Goal: Task Accomplishment & Management: Manage account settings

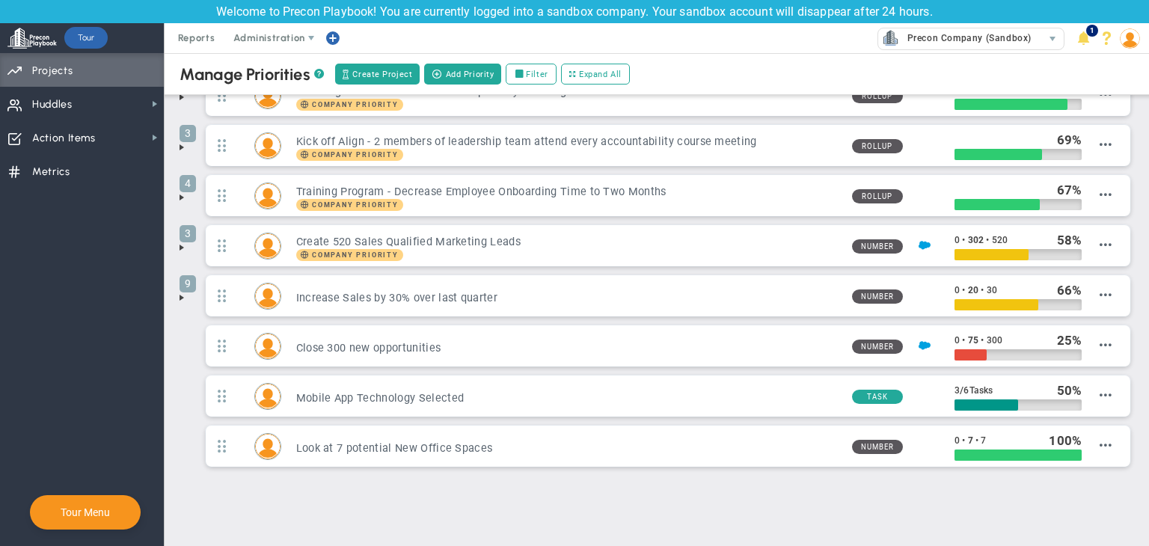
scroll to position [60, 0]
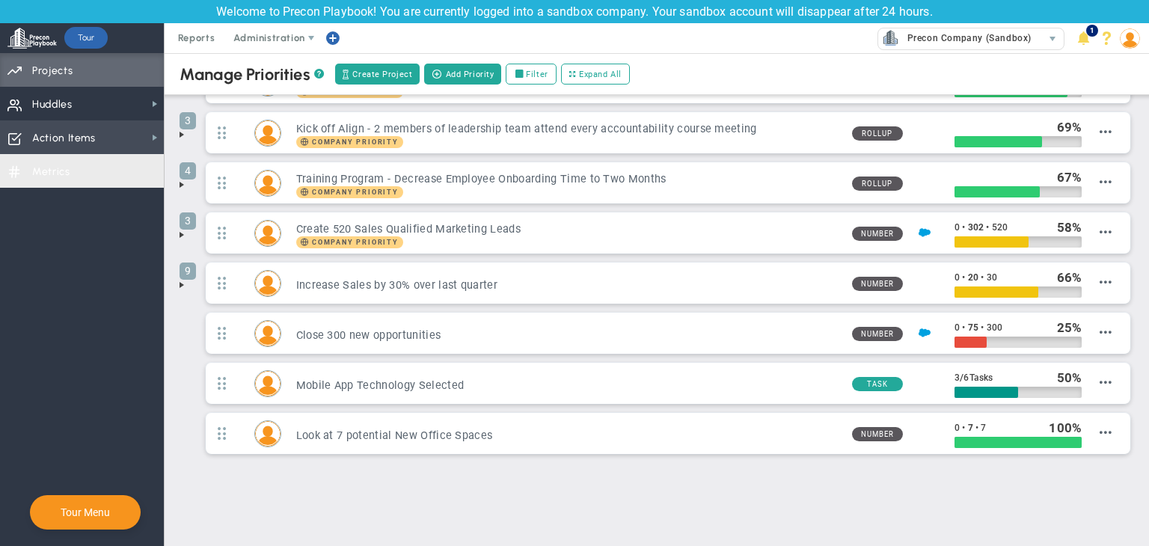
click at [135, 123] on span "Action Items Action Items" at bounding box center [82, 137] width 164 height 34
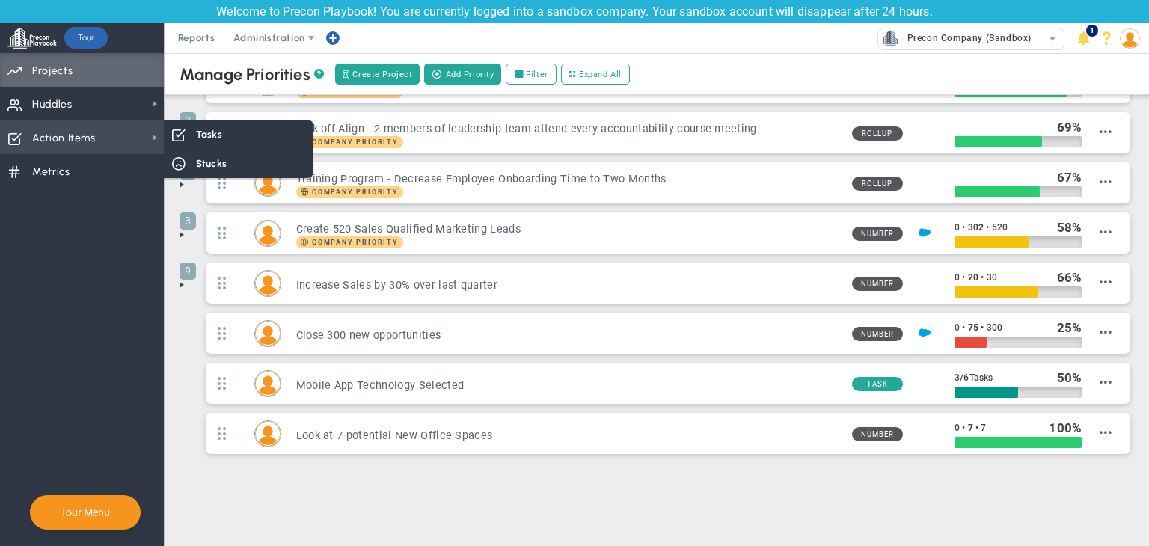
click at [127, 144] on span "Action Items Action Items" at bounding box center [82, 137] width 164 height 34
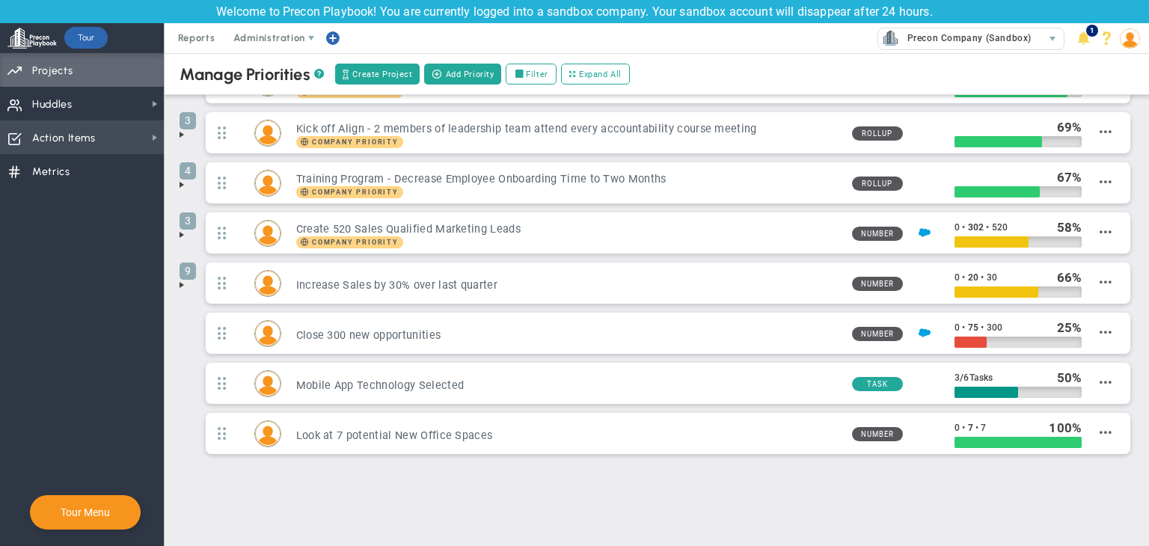
click at [144, 143] on span "Action Items Action Items" at bounding box center [82, 137] width 164 height 34
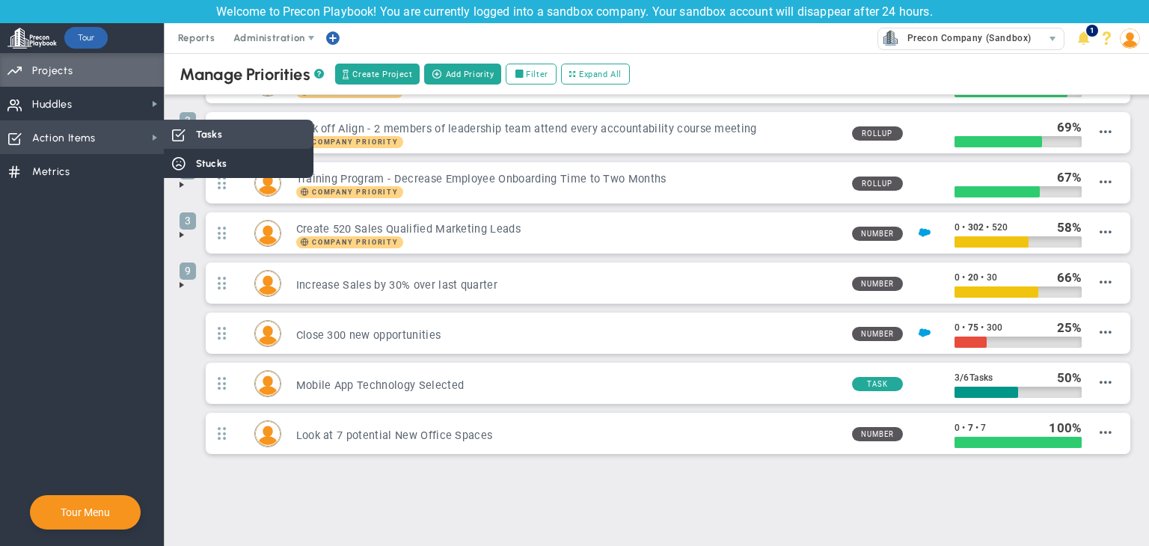
click at [194, 138] on div "Tasks" at bounding box center [239, 134] width 150 height 29
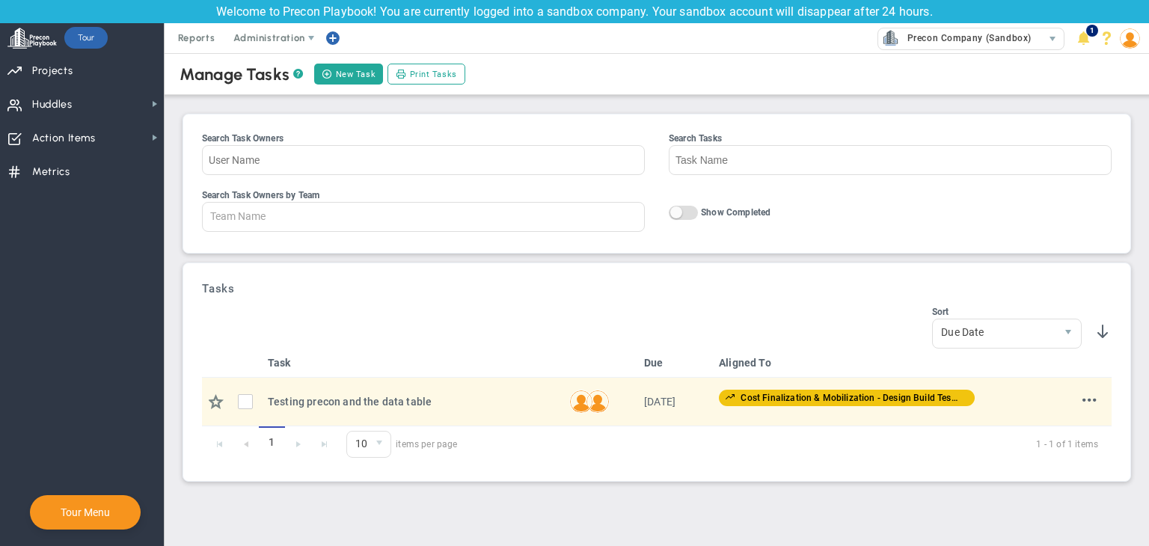
click at [1125, 45] on img at bounding box center [1130, 38] width 20 height 20
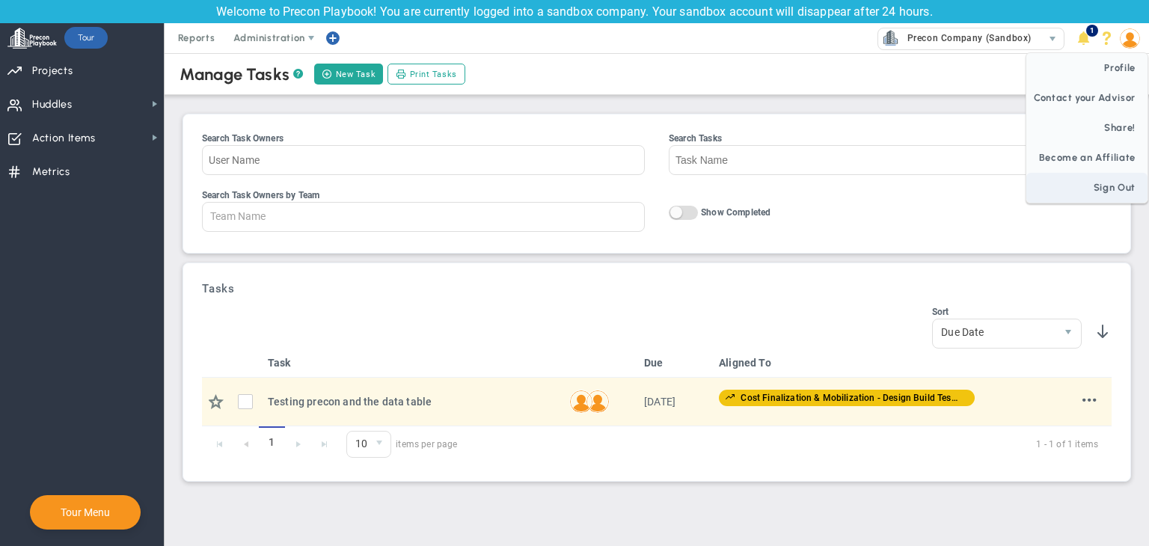
click at [1122, 185] on span "Sign Out" at bounding box center [1086, 188] width 121 height 30
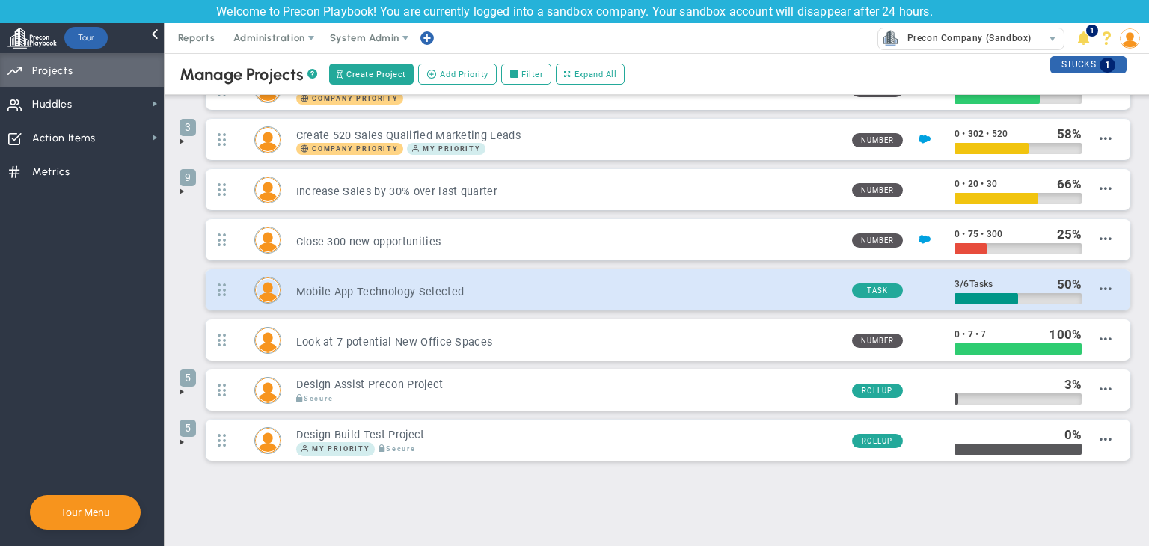
scroll to position [159, 0]
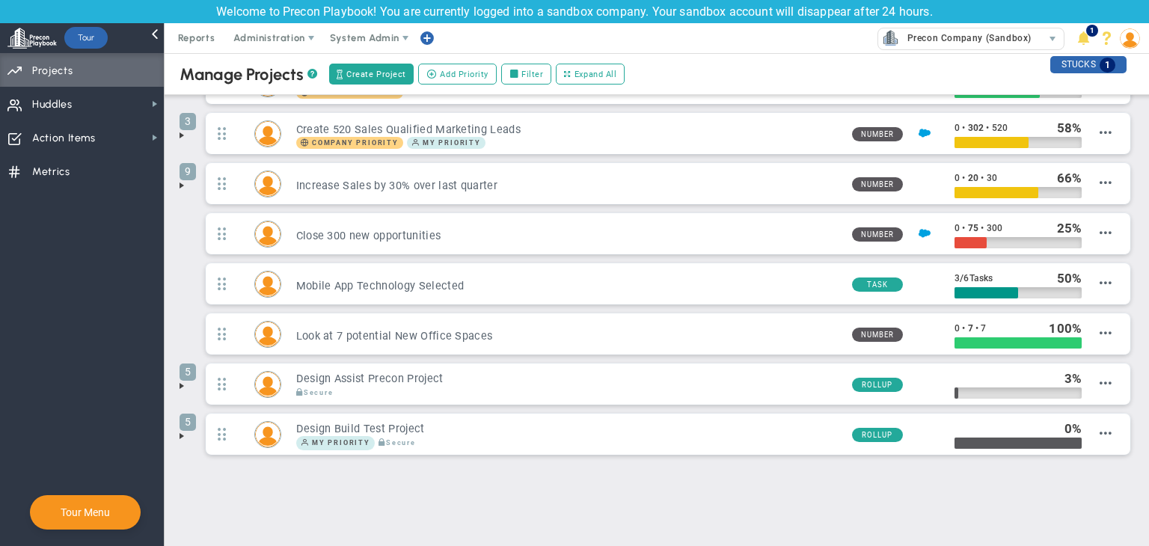
click at [168, 432] on div "Manage OKRs ? Manage Priorities ? Manage Projects ? Create Project Add Priority…" at bounding box center [657, 221] width 984 height 655
click at [182, 435] on span at bounding box center [182, 436] width 12 height 12
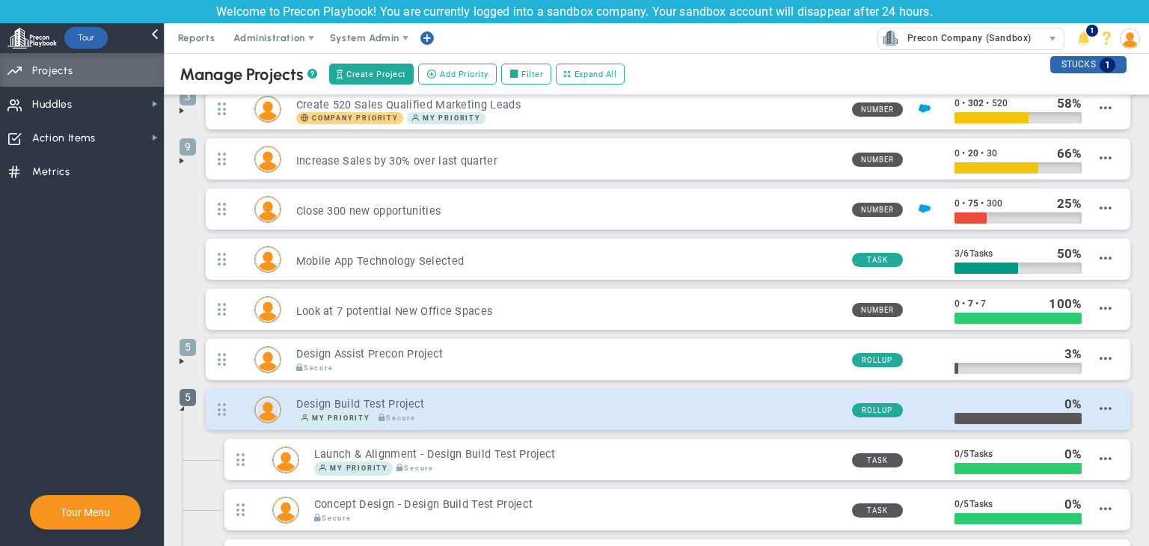
click at [182, 402] on span "5" at bounding box center [188, 397] width 16 height 17
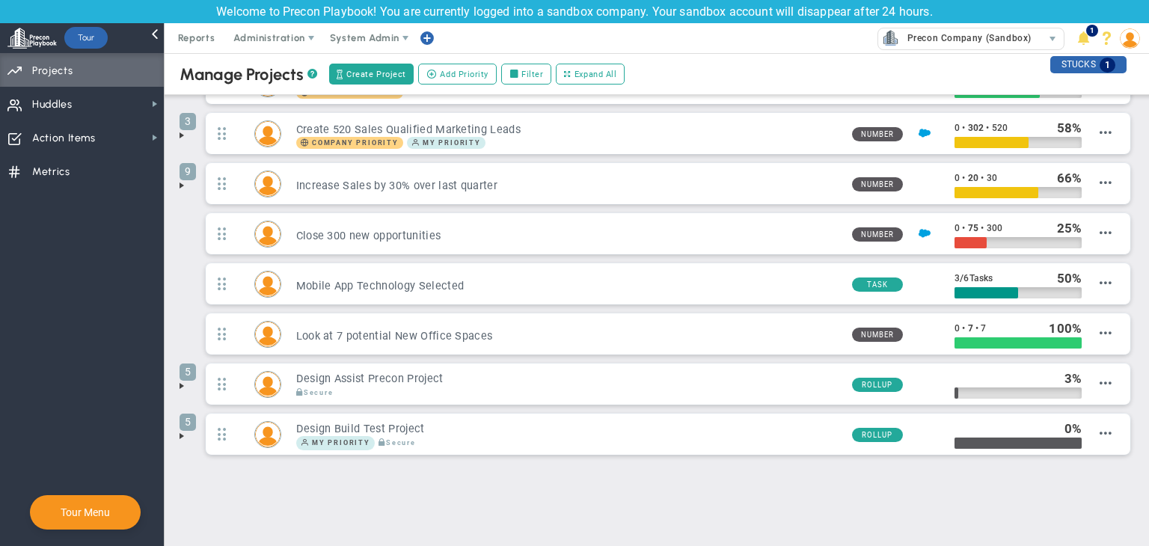
click at [177, 434] on span at bounding box center [182, 436] width 12 height 12
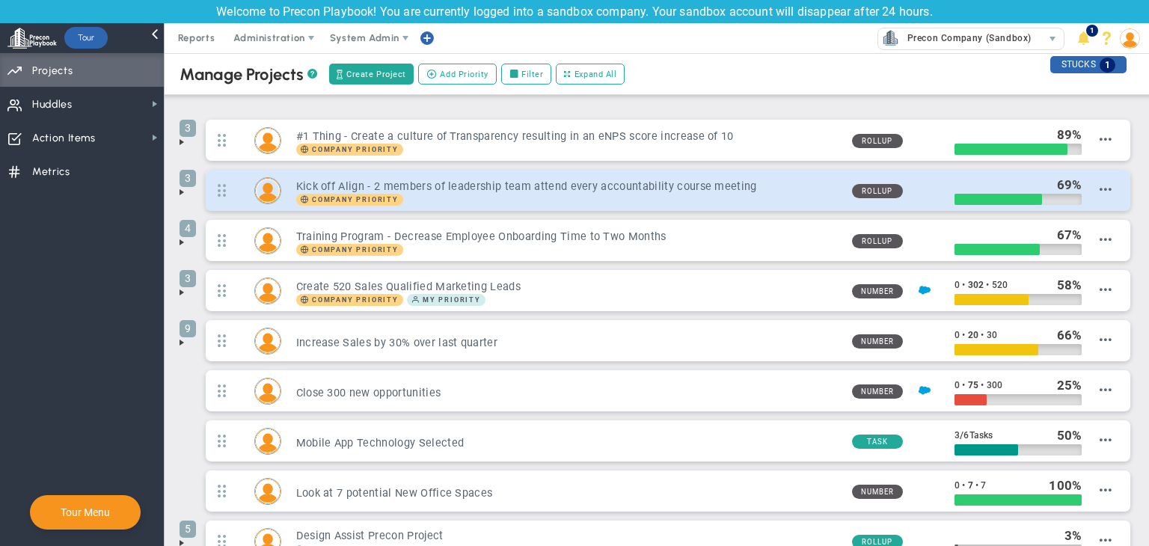
scroll to position [0, 0]
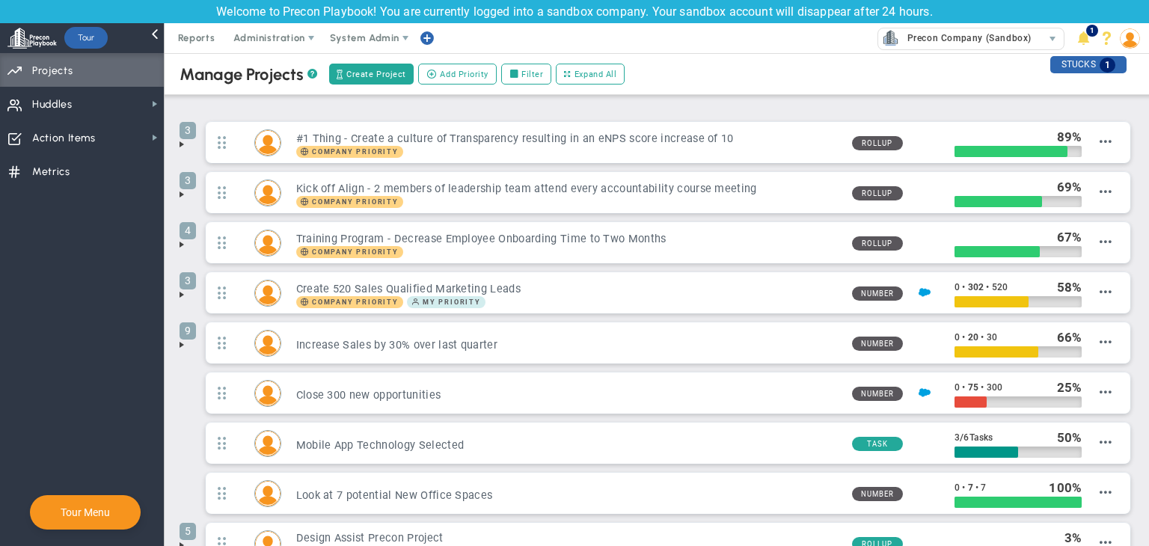
click at [348, 61] on div "Create Project Add Priority Add Priority Update Priority Values Filter Expand A…" at bounding box center [477, 73] width 301 height 25
click at [358, 76] on span "Create Project" at bounding box center [376, 74] width 60 height 13
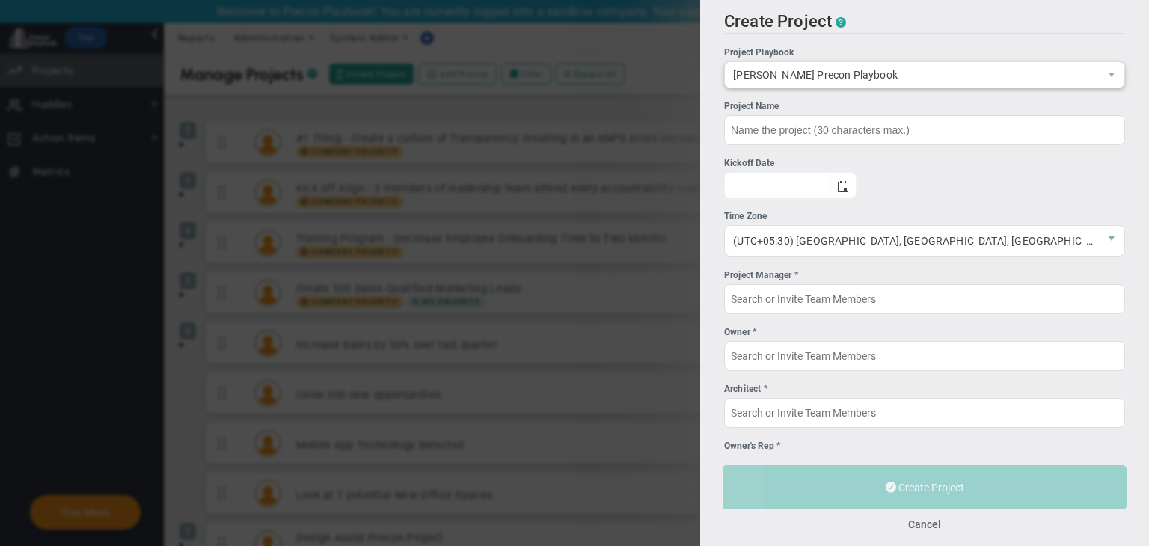
click at [917, 79] on span "CMAR Precon Playbook" at bounding box center [912, 74] width 374 height 25
click at [948, 180] on ul "Project Playbook CMAR Precon Playbook 4 Project Name Kickoff Date Time Zone (UT…" at bounding box center [924, 151] width 401 height 211
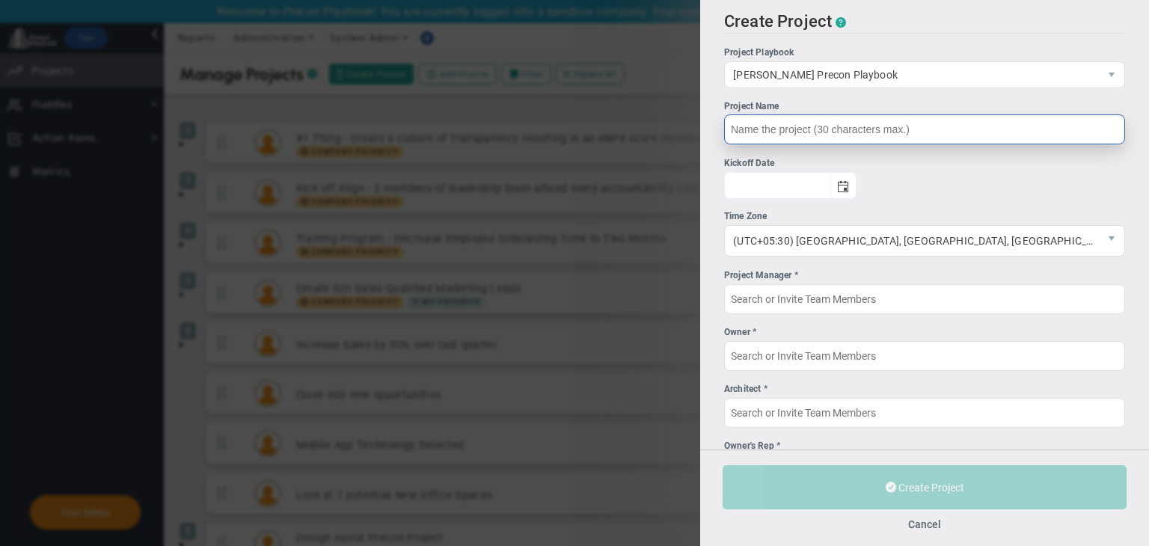
click at [842, 132] on input "Project Name" at bounding box center [924, 129] width 401 height 30
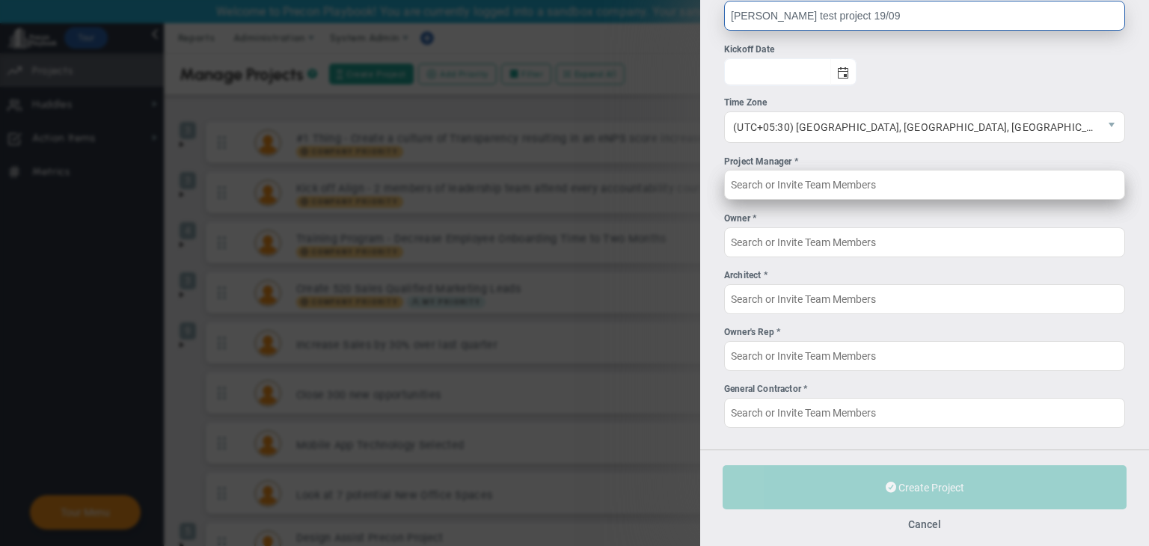
scroll to position [117, 0]
type input "CMAR test project 19/09"
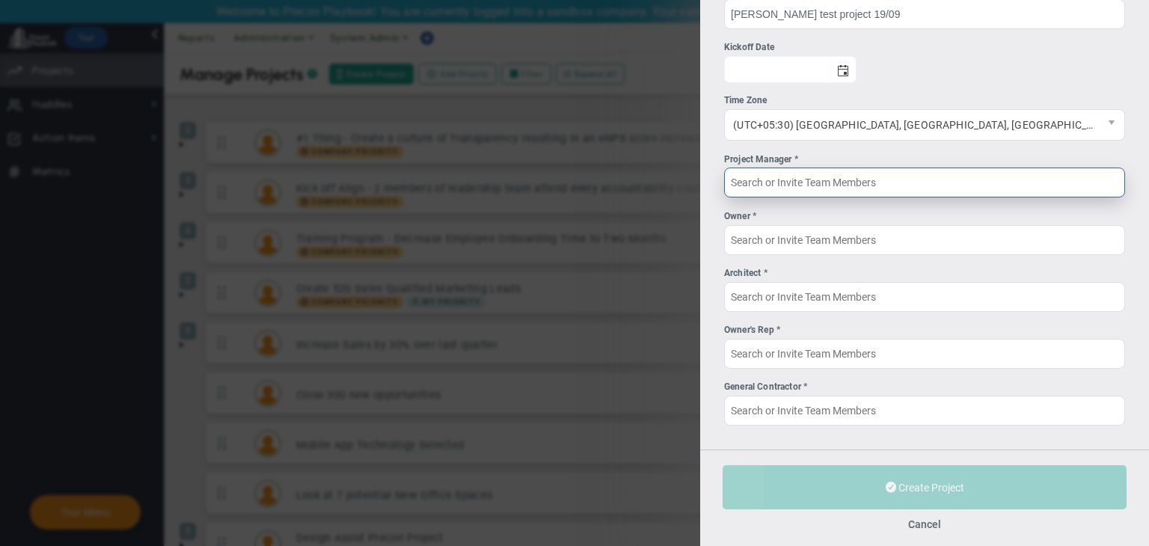
click at [904, 194] on input "Project Manager *" at bounding box center [924, 183] width 401 height 30
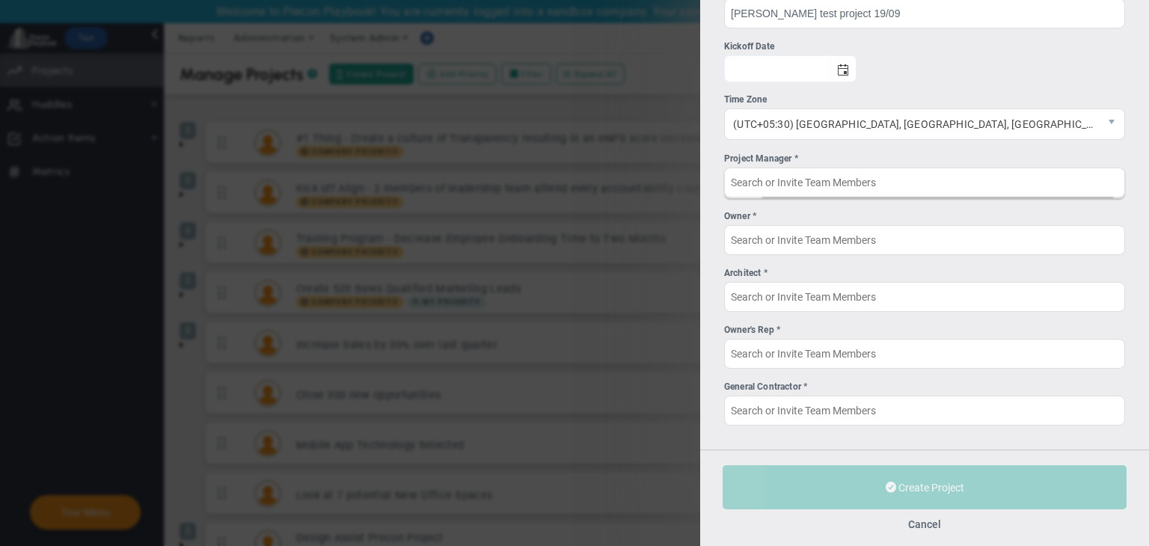
drag, startPoint x: 954, startPoint y: 528, endPoint x: 942, endPoint y: 510, distance: 21.6
click at [957, 530] on div "Cancel" at bounding box center [925, 524] width 404 height 14
click at [941, 520] on button "Cancel" at bounding box center [924, 524] width 33 height 12
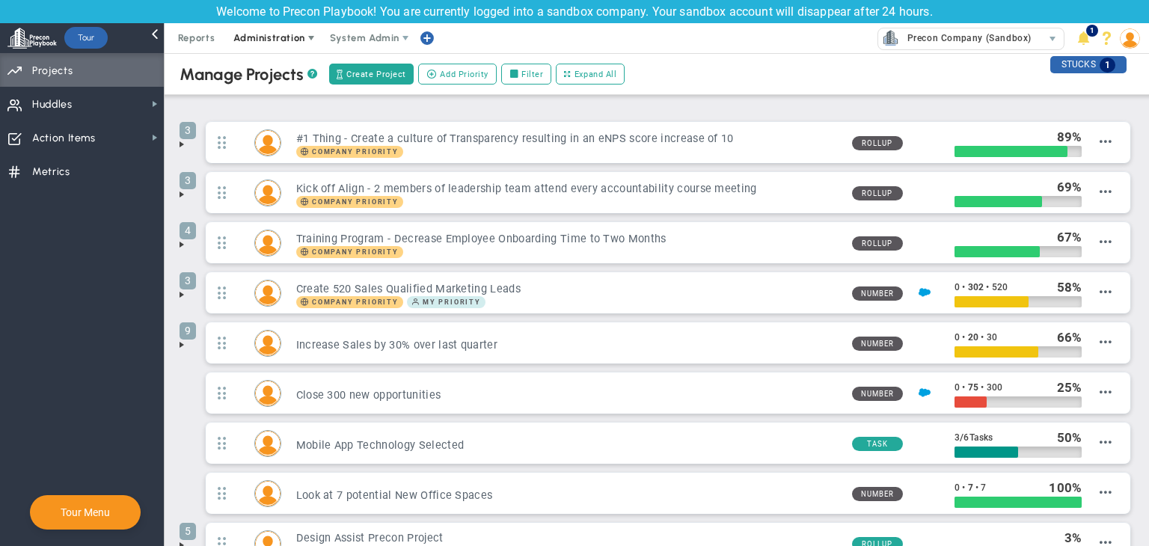
click at [275, 45] on span "Administration" at bounding box center [270, 38] width 96 height 30
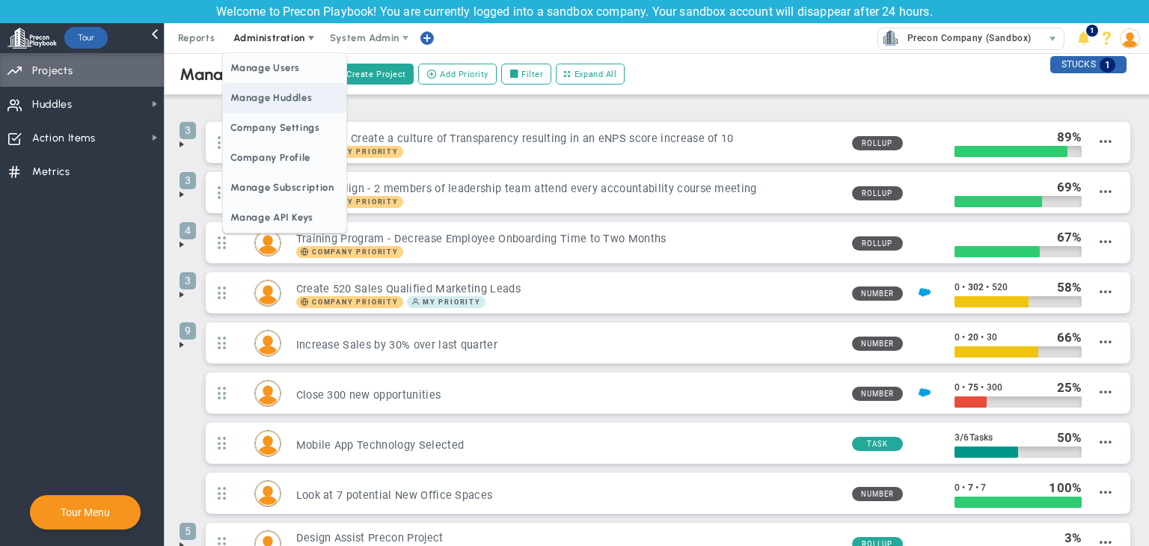
click at [283, 103] on span "Manage Huddles" at bounding box center [284, 98] width 123 height 30
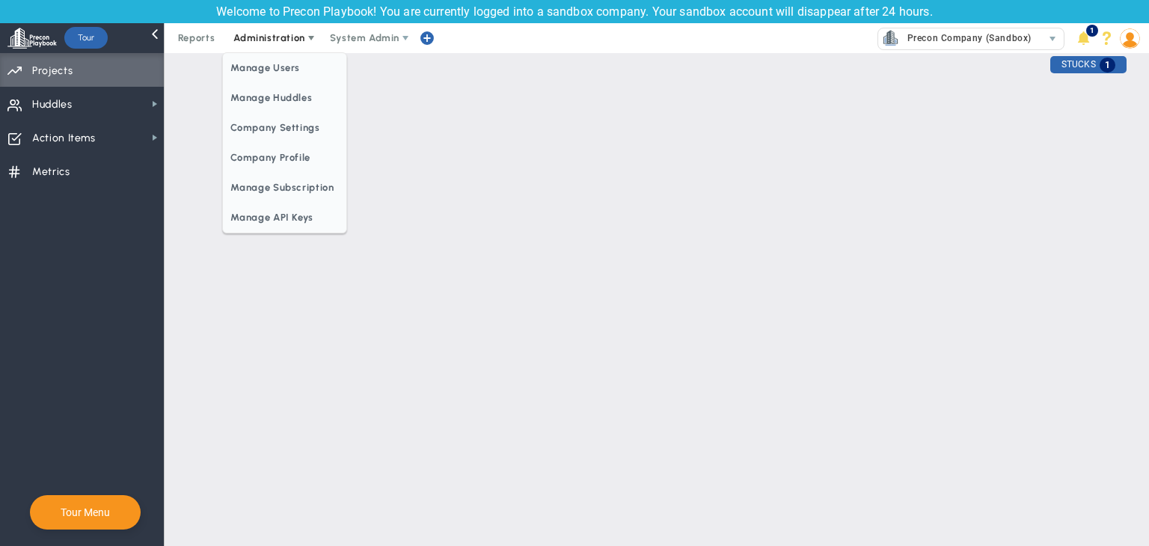
checkbox input "true"
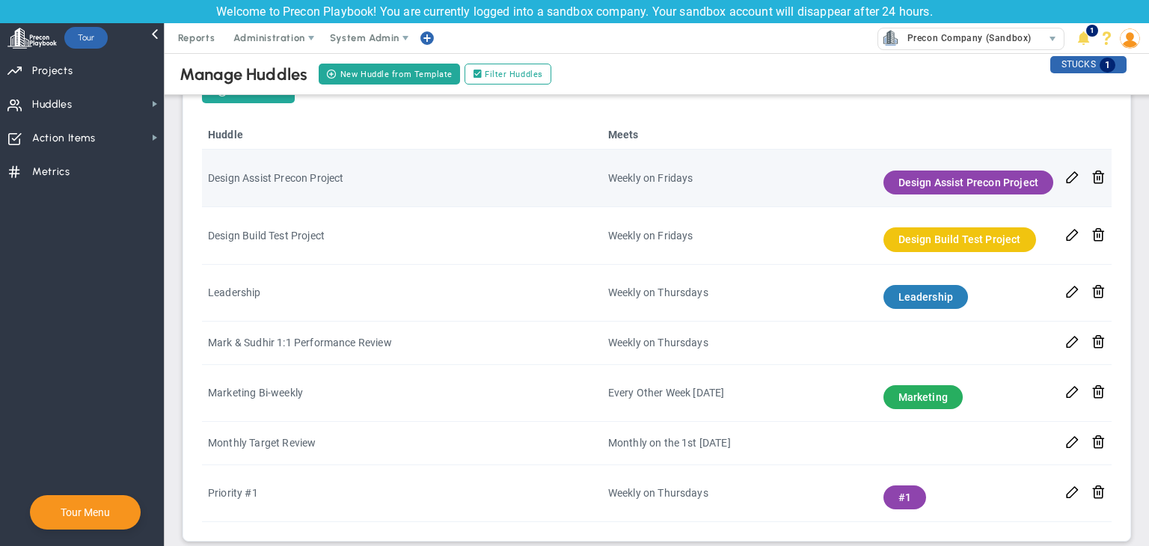
scroll to position [491, 0]
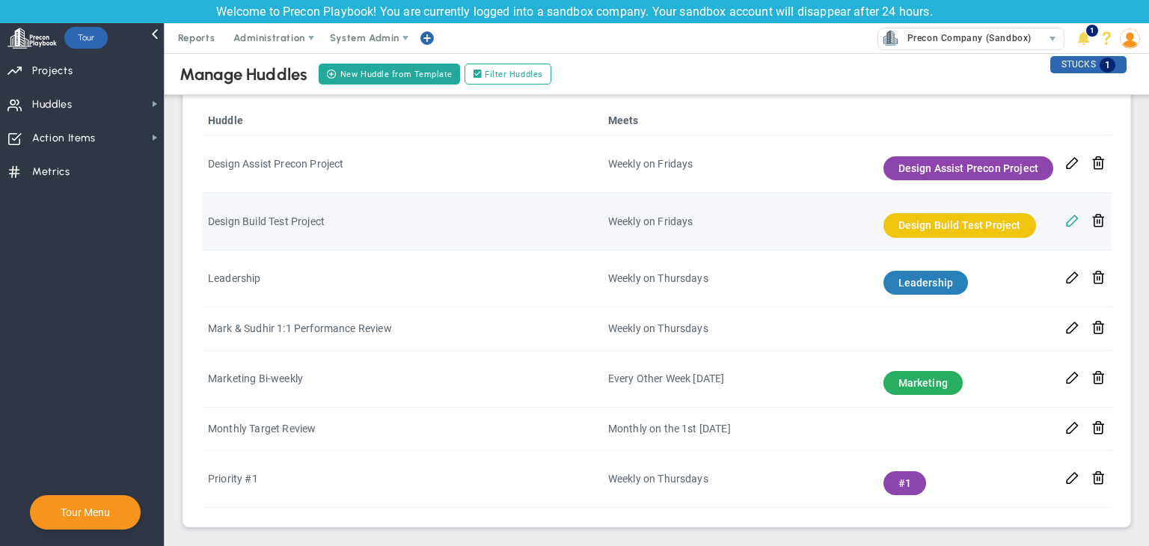
click at [1067, 218] on span at bounding box center [1072, 219] width 14 height 14
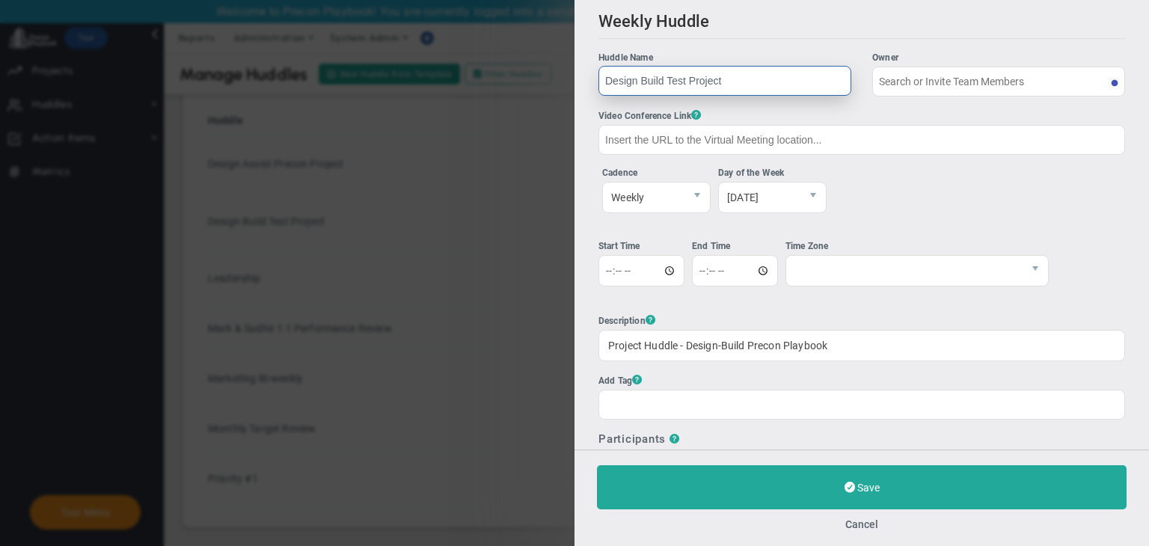
type input "[PERSON_NAME]"
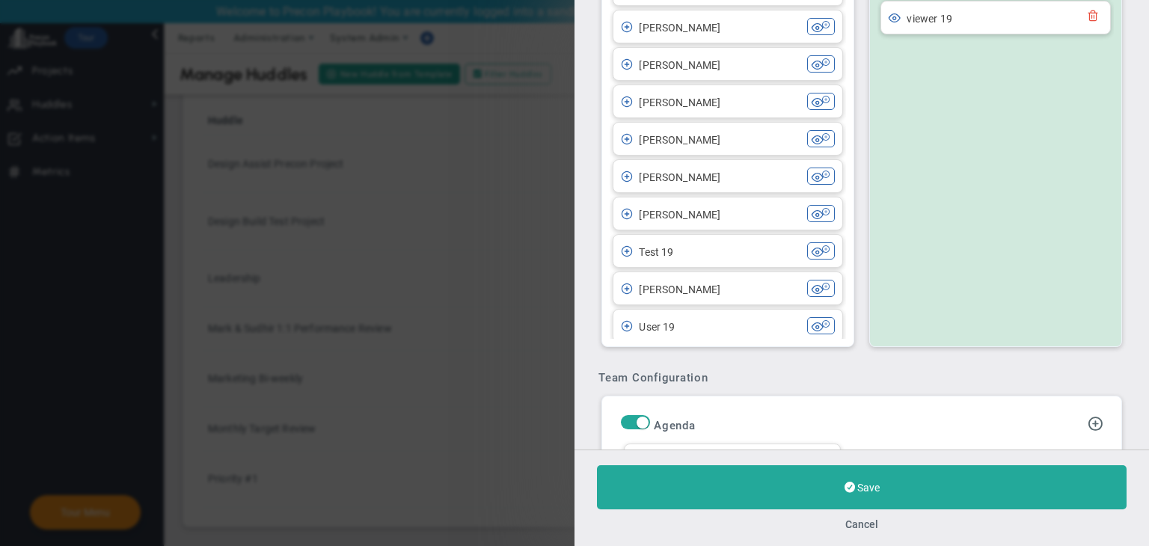
scroll to position [673, 0]
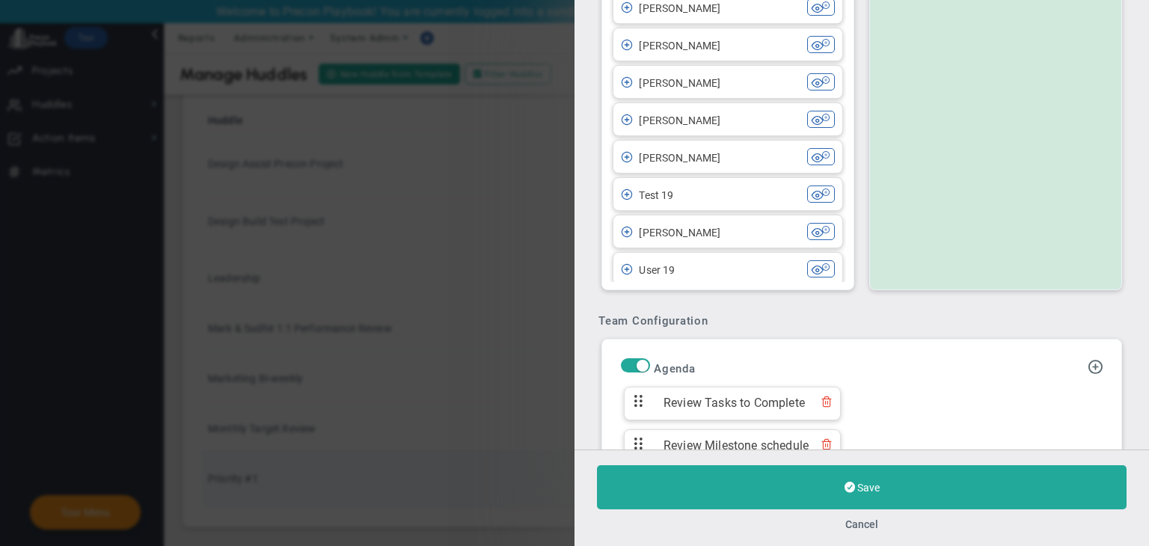
drag, startPoint x: 864, startPoint y: 529, endPoint x: 877, endPoint y: 485, distance: 45.2
click at [864, 530] on button "Cancel" at bounding box center [861, 524] width 33 height 12
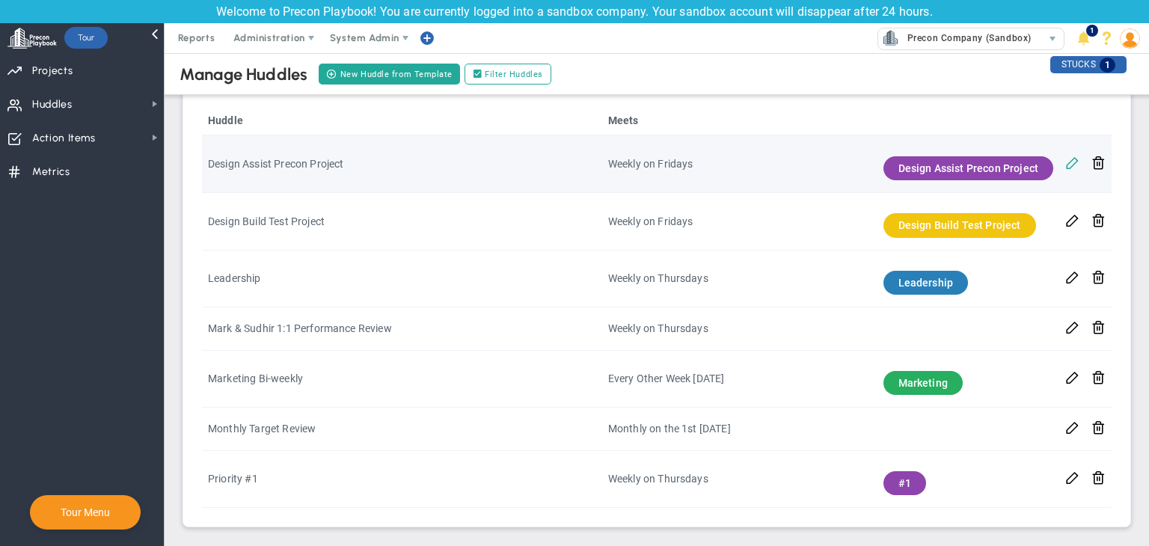
click at [1065, 166] on span at bounding box center [1072, 162] width 14 height 14
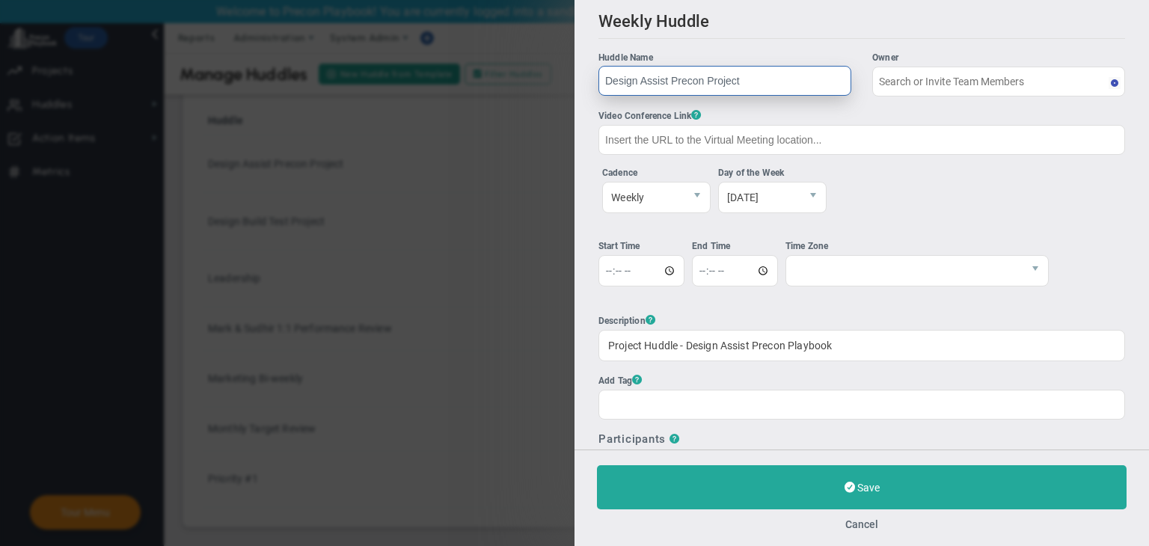
type input "Chandrika A"
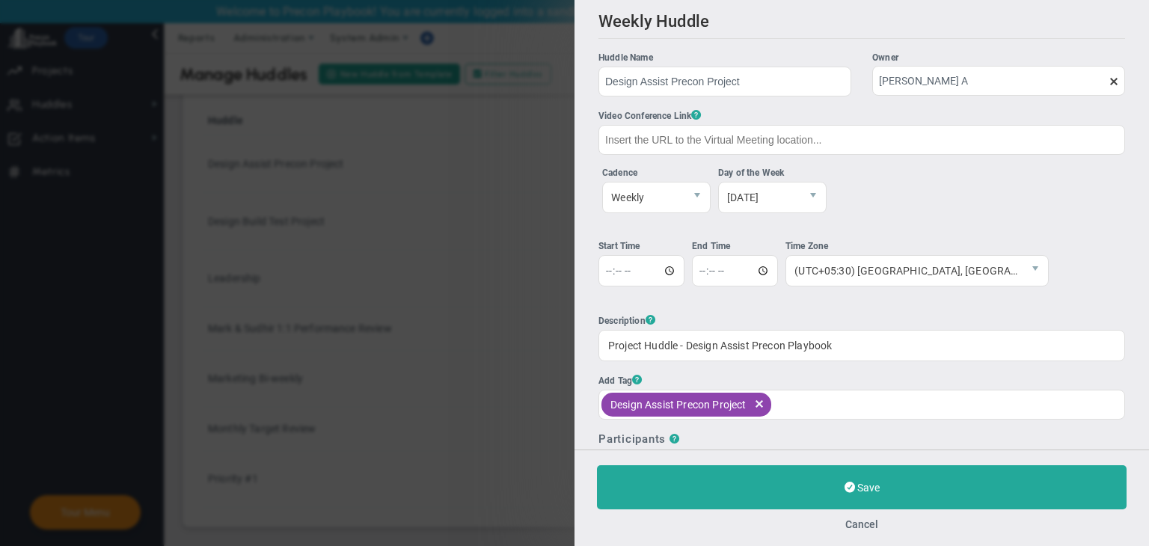
click at [1108, 82] on span at bounding box center [1114, 82] width 12 height 12
click at [1102, 82] on input "Chandrika A" at bounding box center [998, 81] width 253 height 30
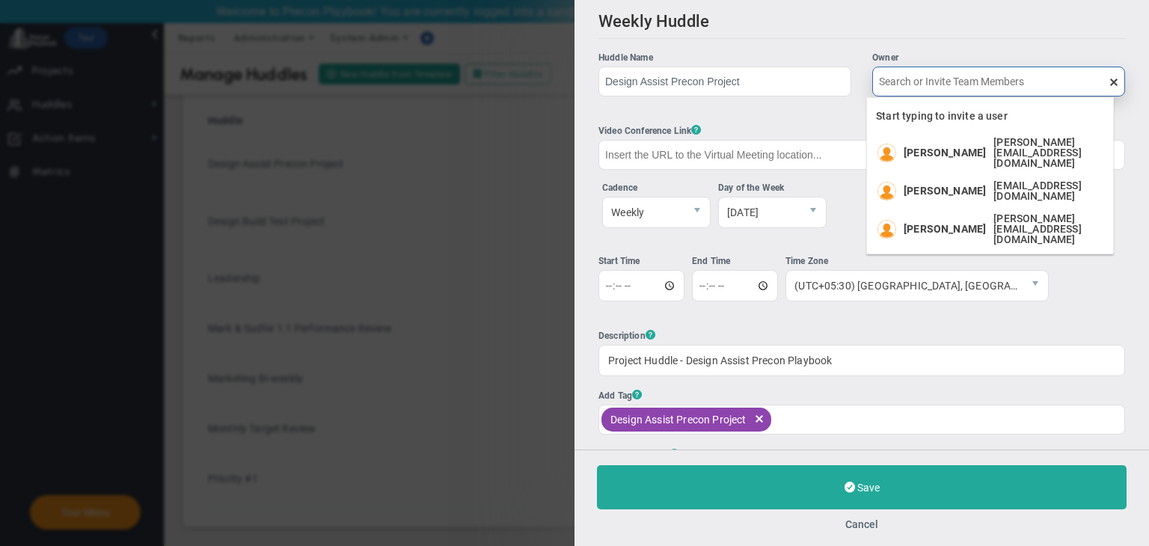
scroll to position [289, 0]
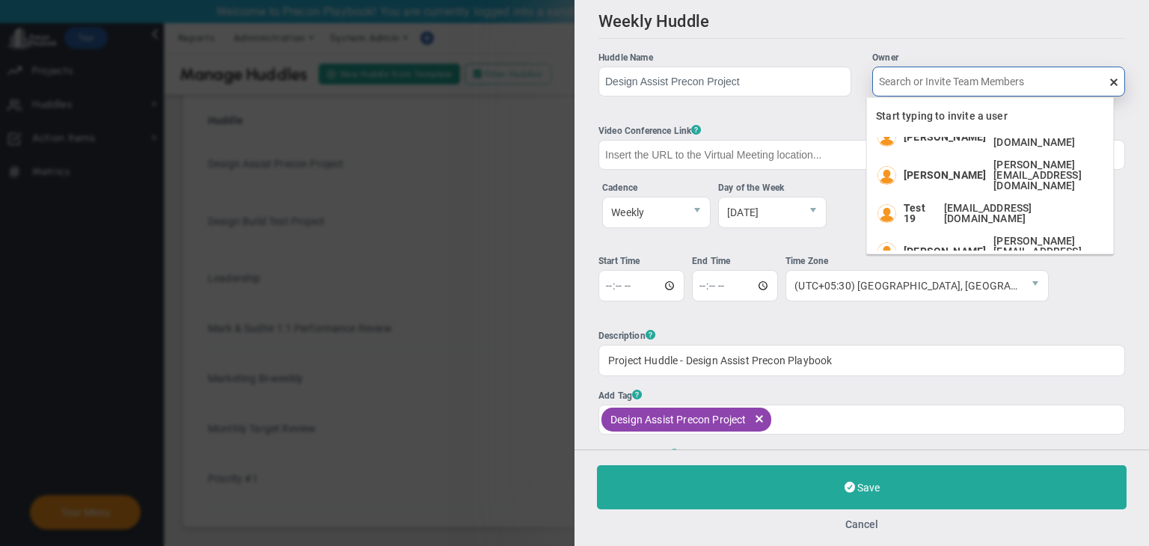
click at [981, 279] on span "User19@gmail.com" at bounding box center [1021, 289] width 153 height 21
type input "User 19"
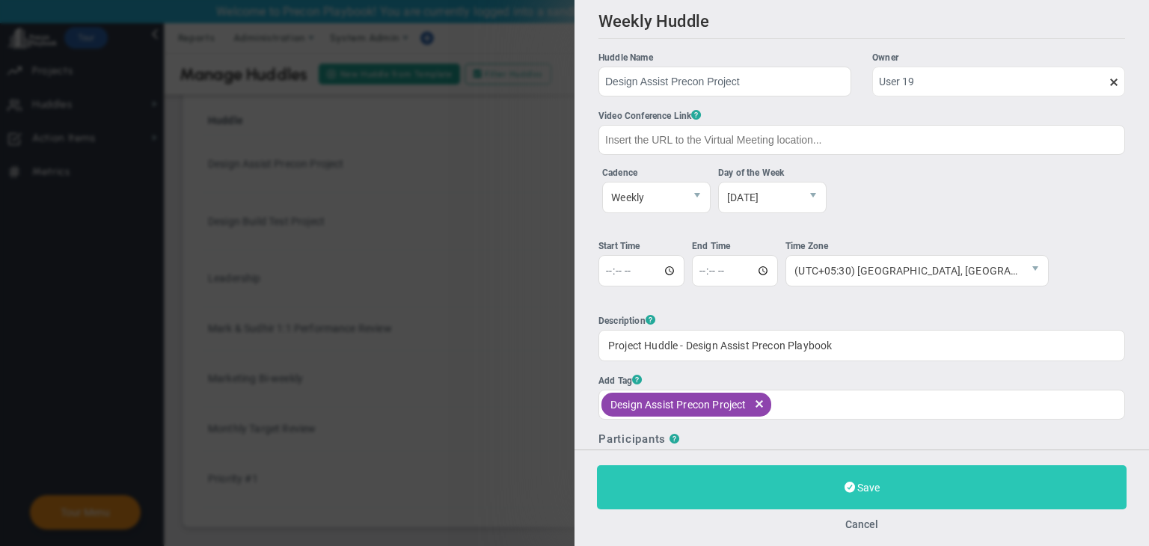
click at [936, 498] on button "Save" at bounding box center [862, 487] width 530 height 44
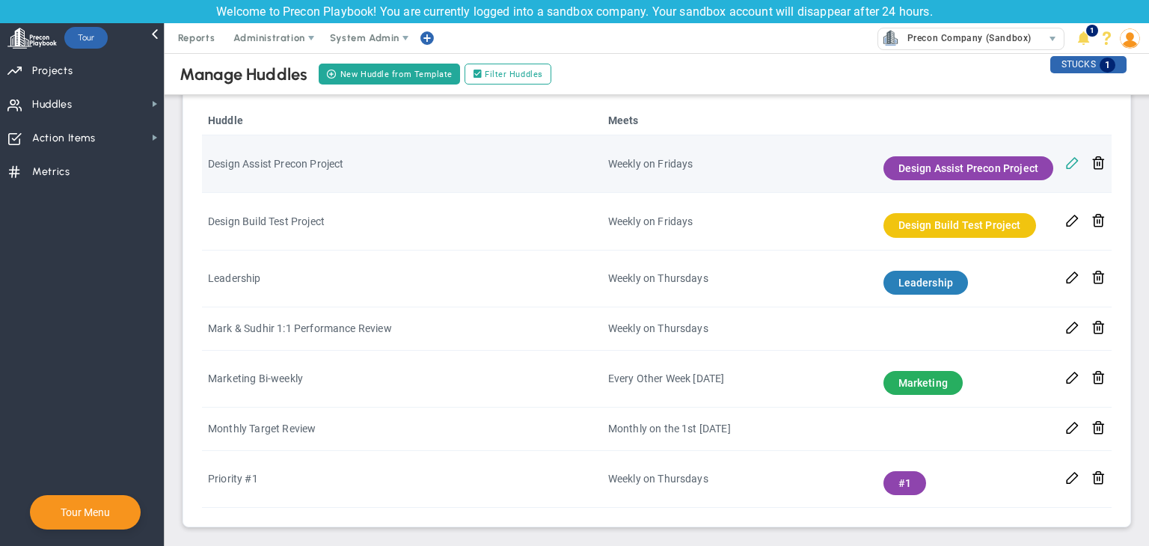
click at [1065, 158] on span at bounding box center [1072, 162] width 14 height 14
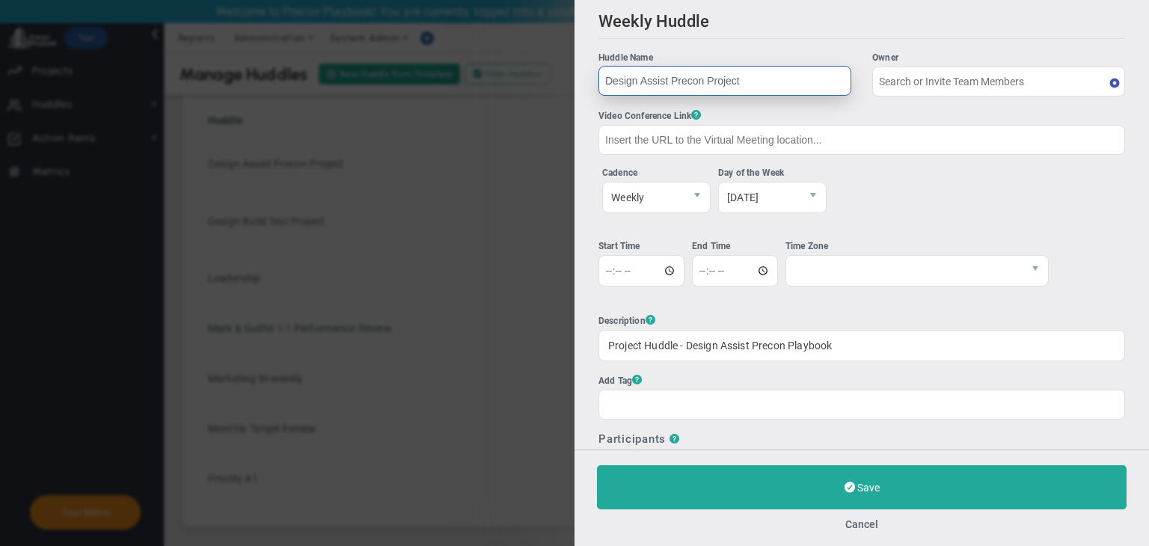
type input "User 19"
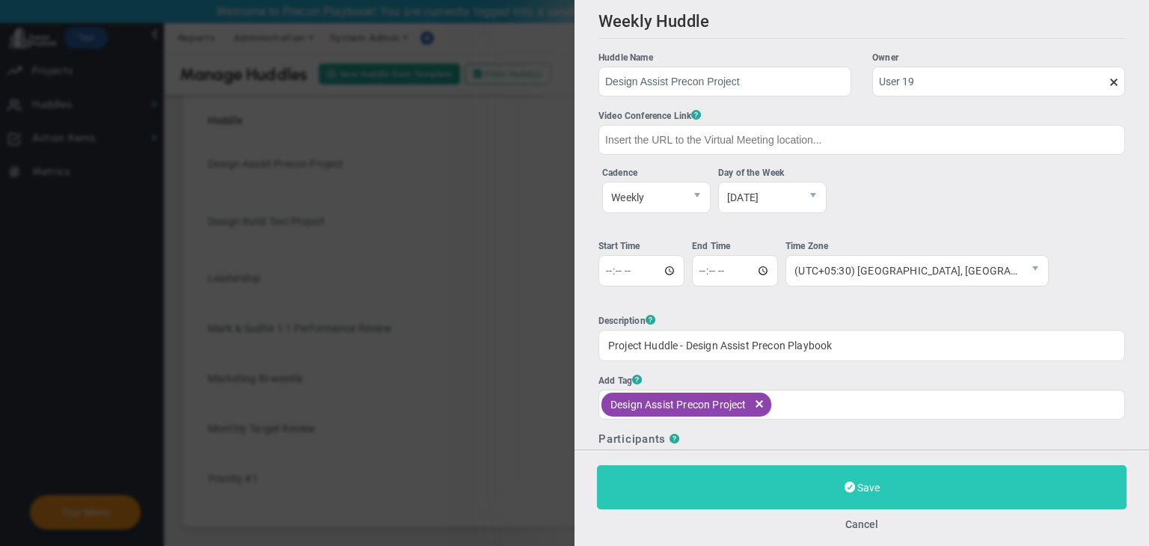
click at [895, 480] on button "Save" at bounding box center [862, 487] width 530 height 44
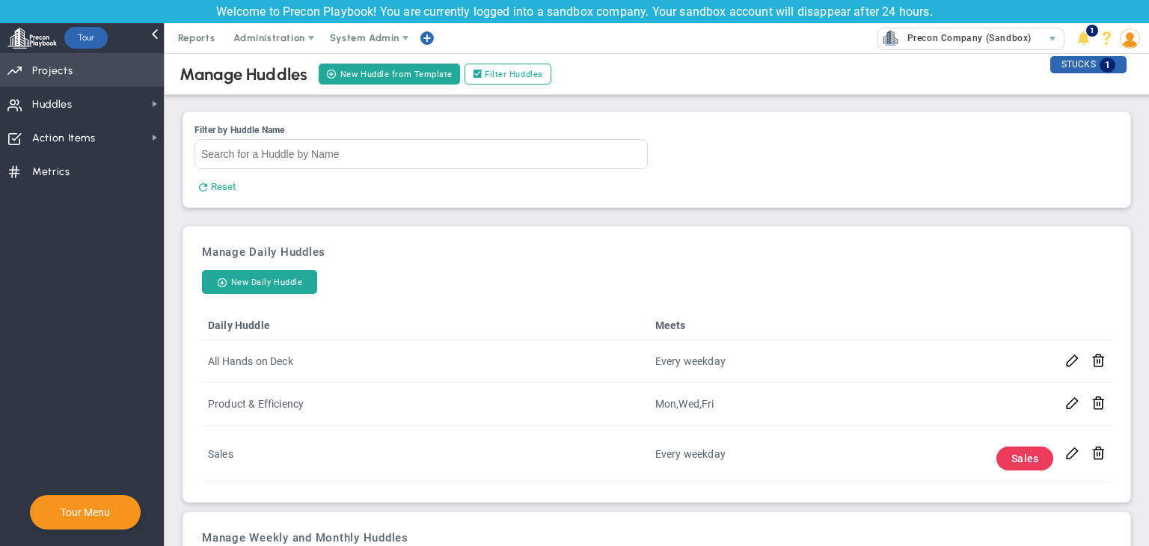
click at [85, 61] on span "Priorities Projects OKR Tree Priorities Projects OKRs" at bounding box center [82, 70] width 164 height 34
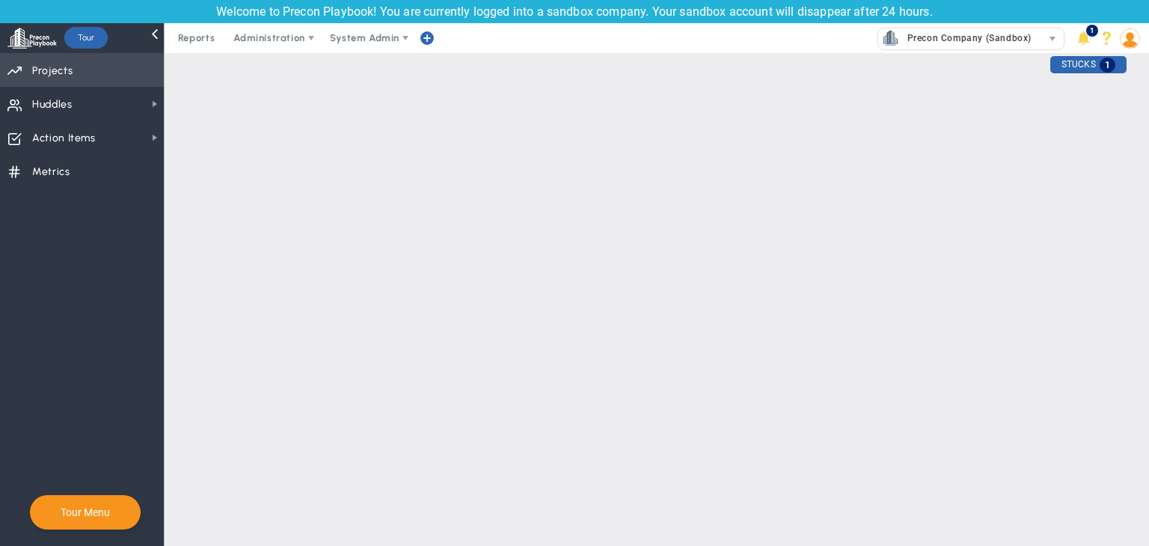
checkbox input "false"
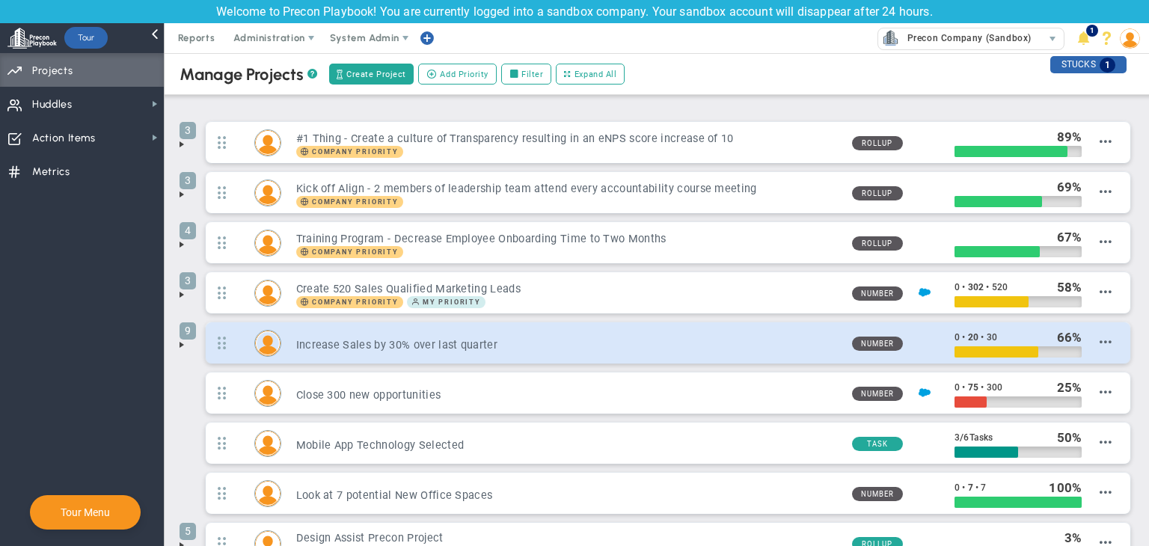
scroll to position [159, 0]
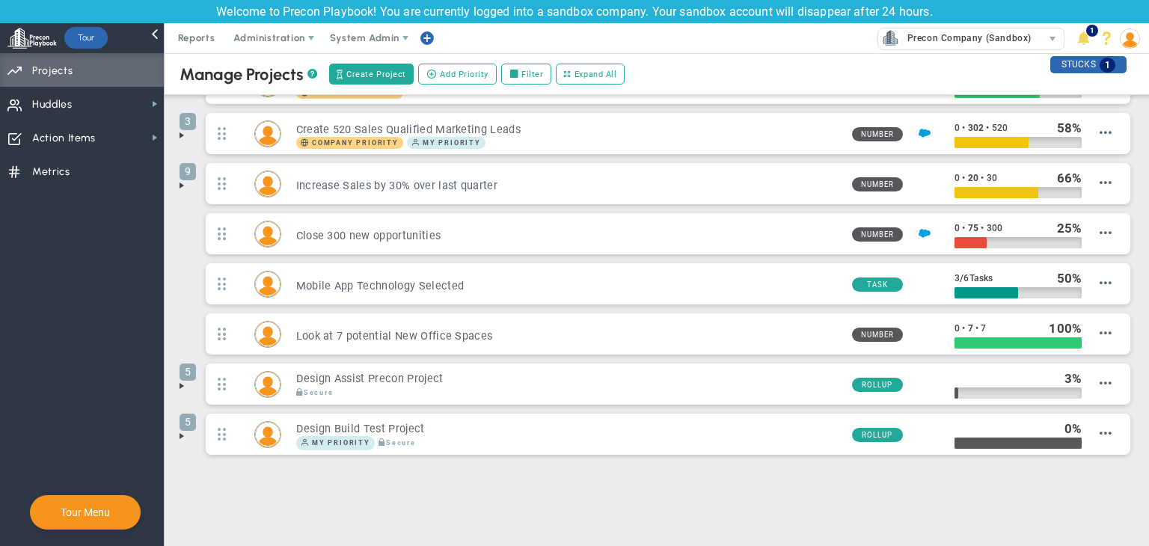
click at [182, 435] on span at bounding box center [182, 436] width 12 height 12
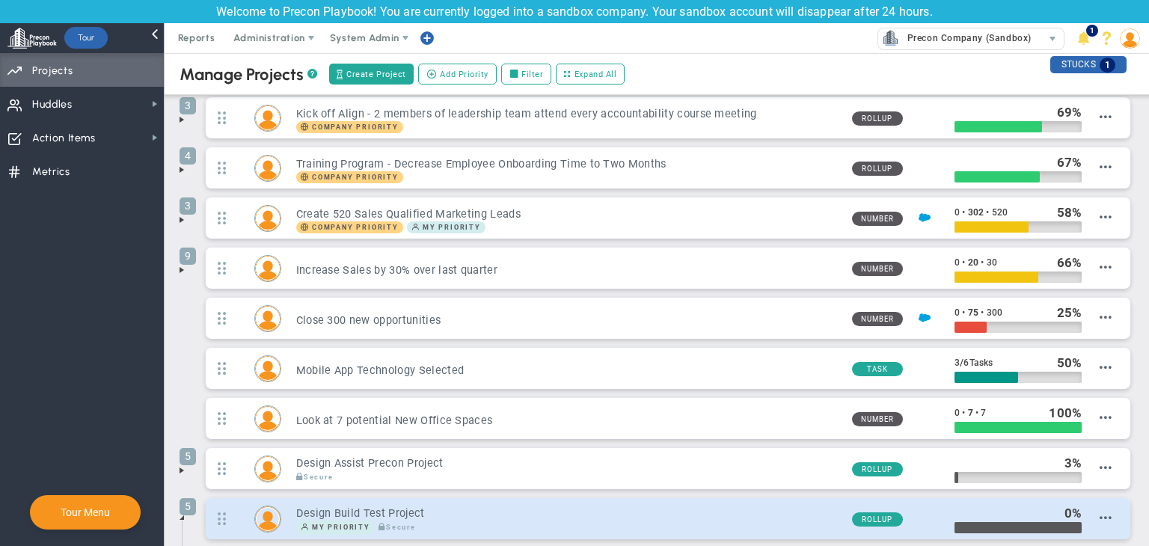
scroll to position [299, 0]
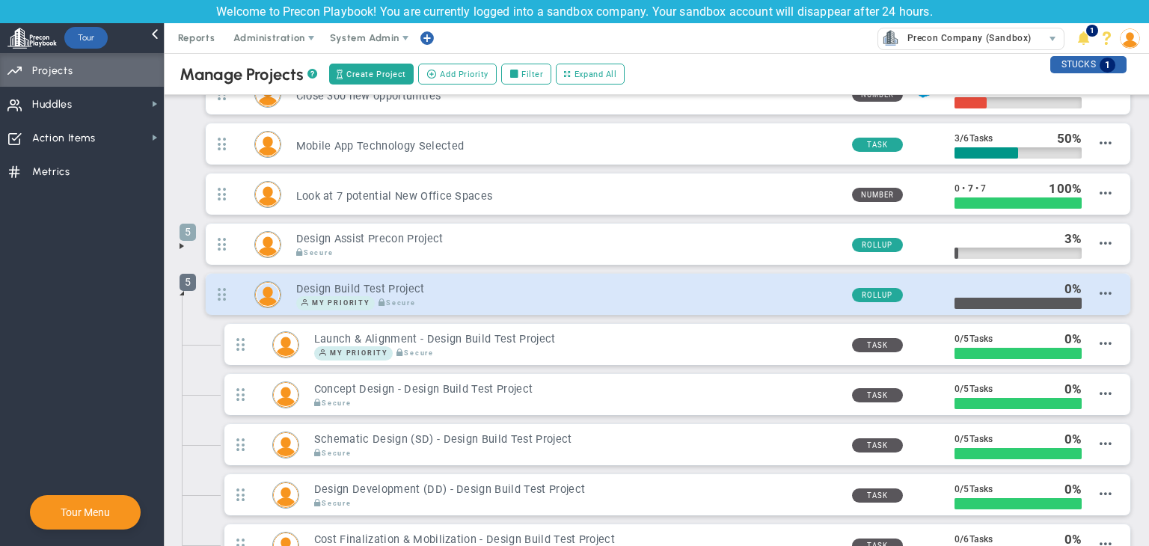
click at [184, 286] on span "5" at bounding box center [188, 282] width 16 height 17
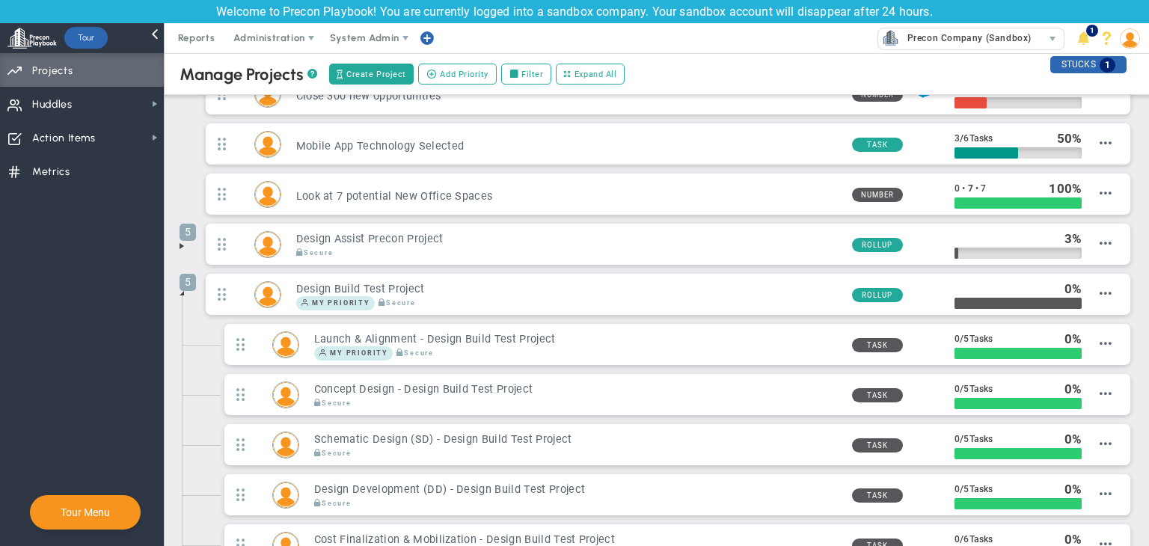
scroll to position [159, 0]
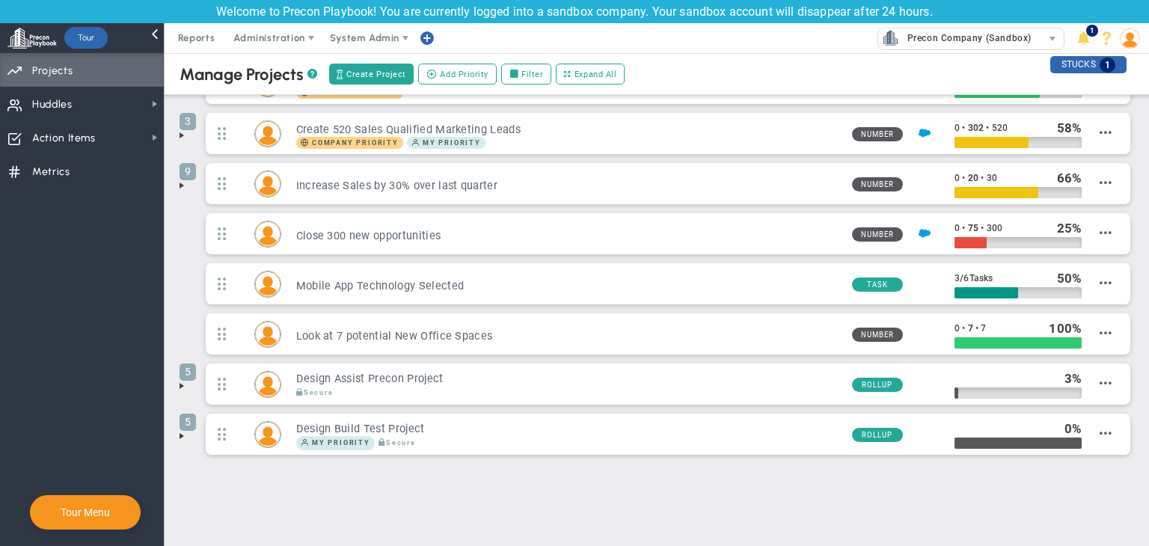
click at [1126, 37] on img at bounding box center [1130, 38] width 20 height 20
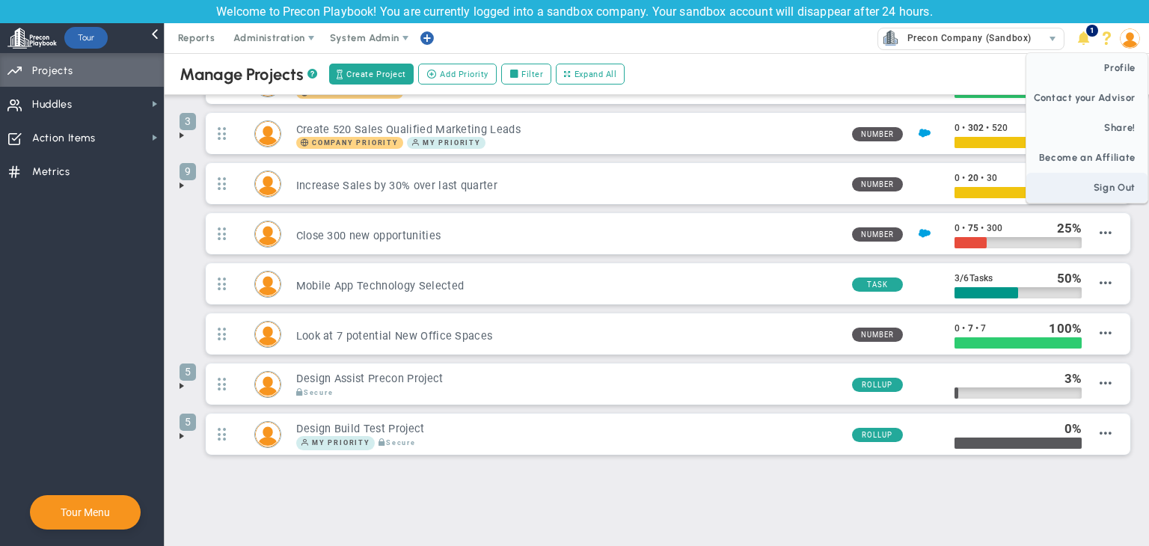
click at [1113, 179] on span "Sign Out" at bounding box center [1086, 188] width 121 height 30
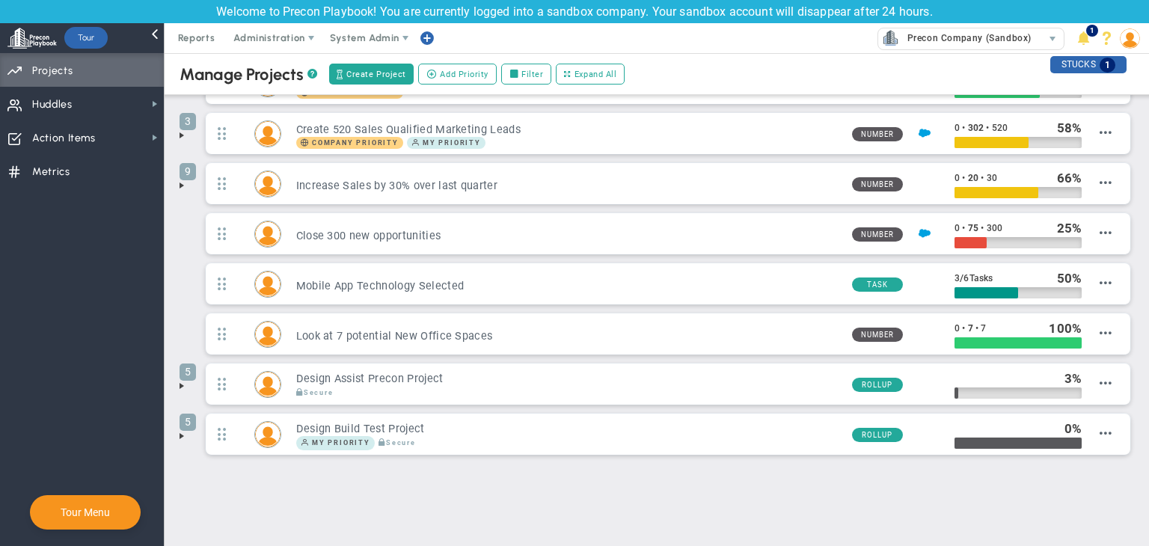
scroll to position [0, 0]
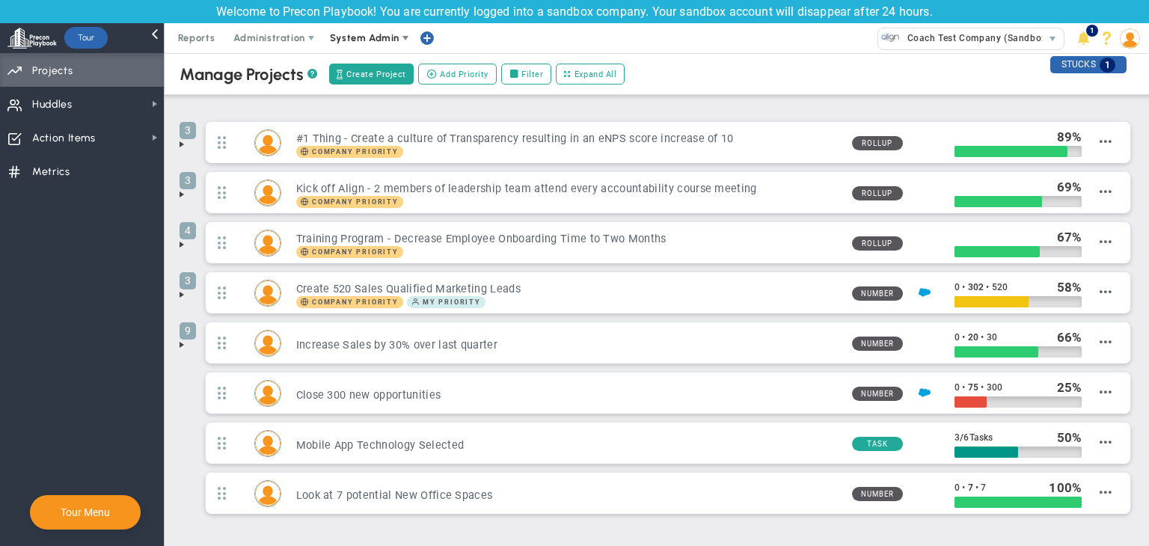
click at [399, 41] on span at bounding box center [405, 38] width 12 height 12
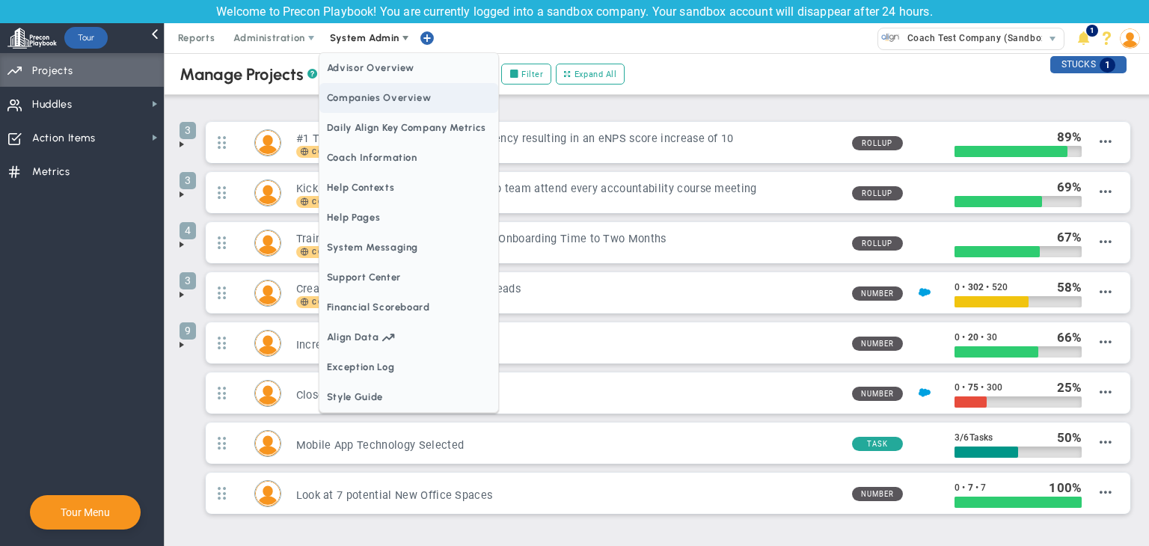
click at [386, 99] on span "Companies Overview" at bounding box center [408, 98] width 179 height 30
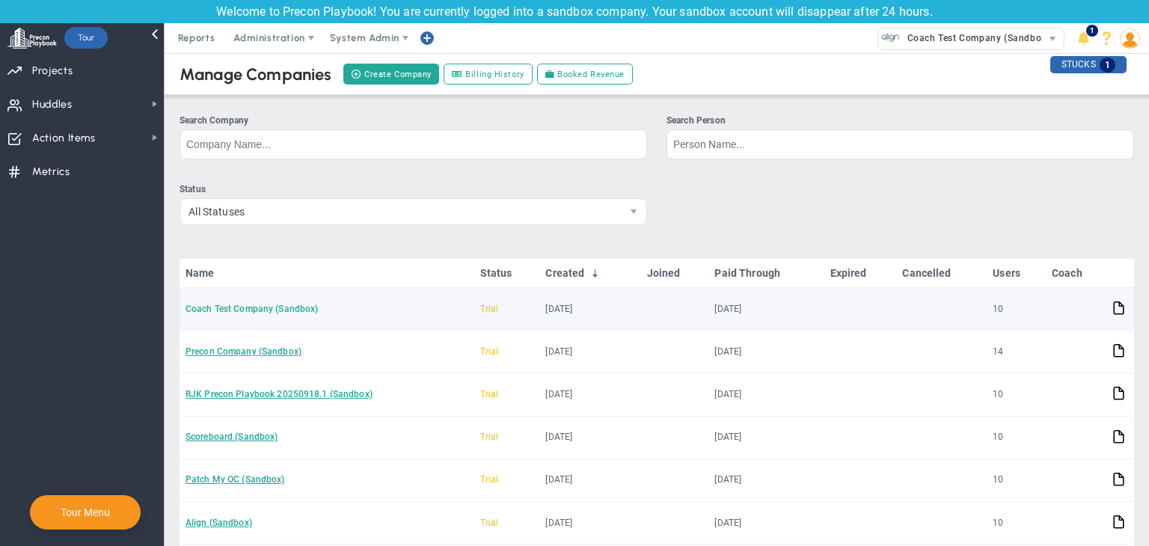
click at [257, 306] on link "Coach Test Company (Sandbox)" at bounding box center [251, 309] width 132 height 10
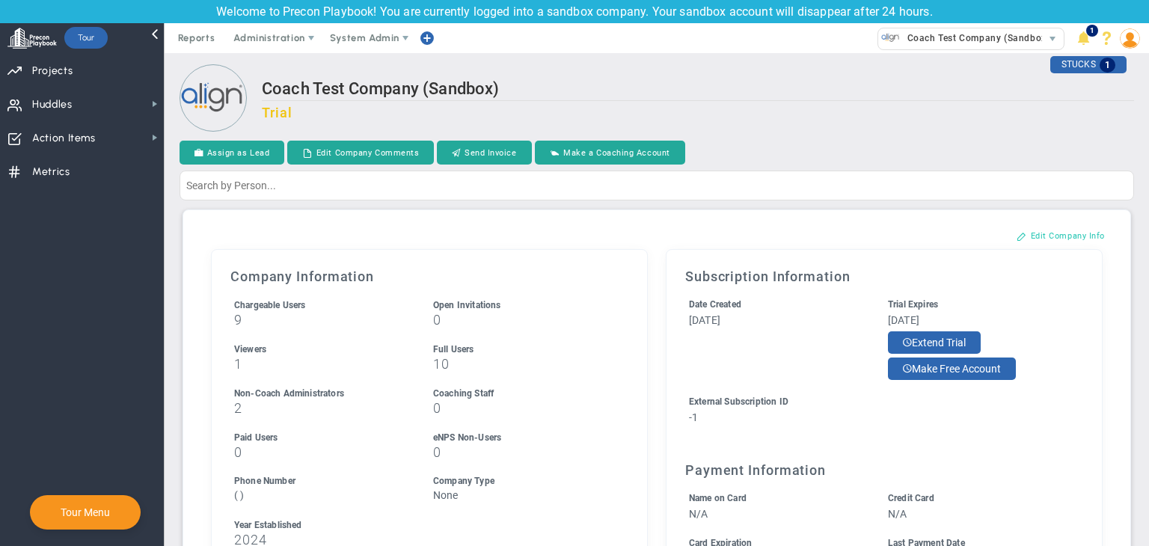
click at [1076, 227] on button "Edit Company Info" at bounding box center [1061, 236] width 118 height 24
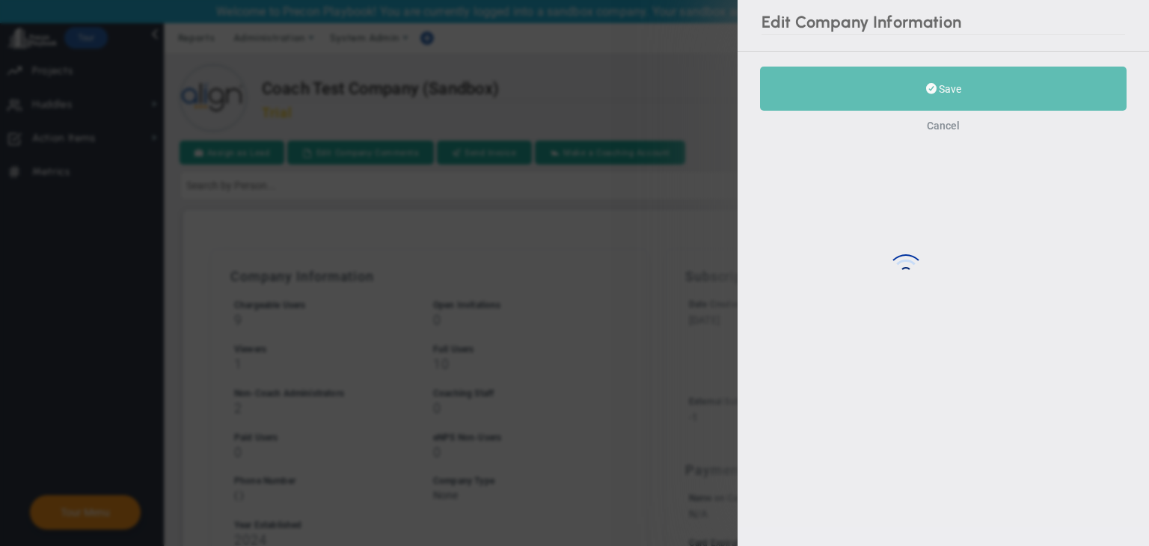
type input "2024"
type input "-1"
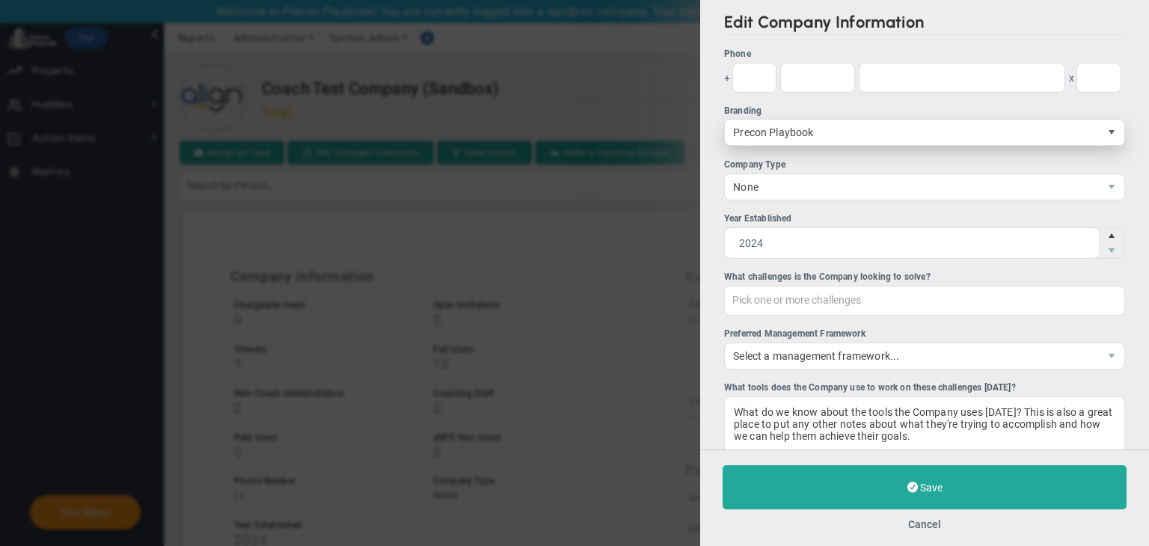
click at [1105, 135] on span "select" at bounding box center [1111, 132] width 12 height 12
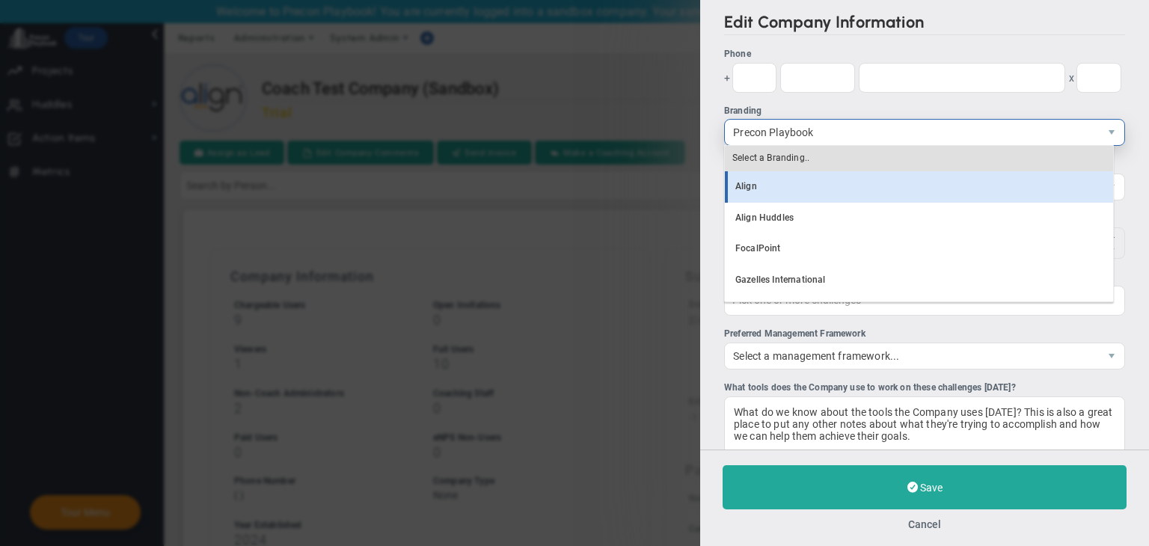
click at [795, 184] on li "Align" at bounding box center [919, 186] width 388 height 31
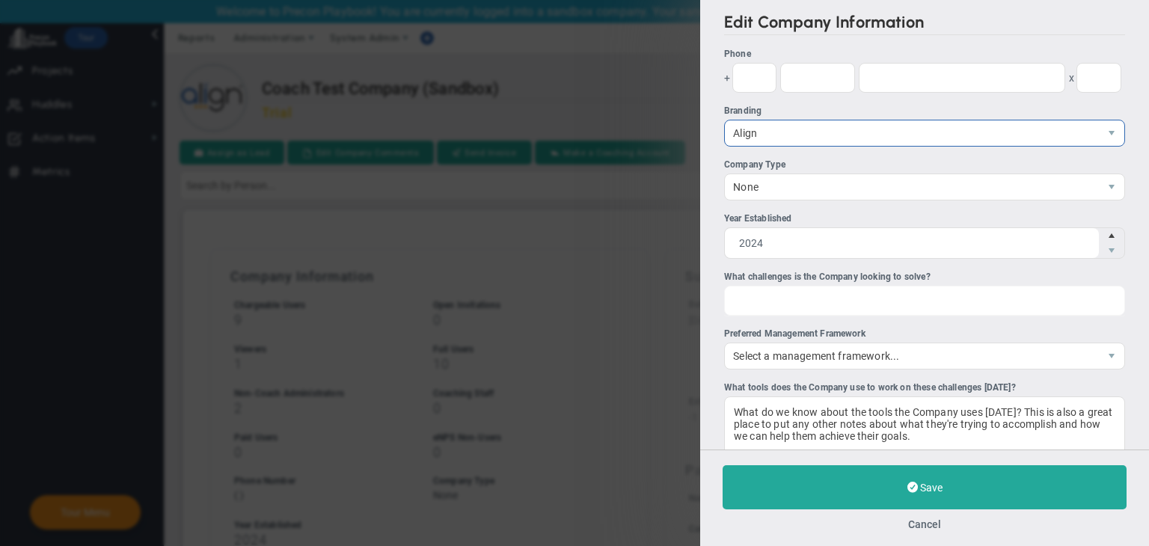
click at [873, 306] on div "Pick one or more challenges" at bounding box center [924, 301] width 401 height 30
click at [873, 306] on input "What challenges is the Company looking to solve? Pick one or more challenges Fi…" at bounding box center [807, 299] width 165 height 27
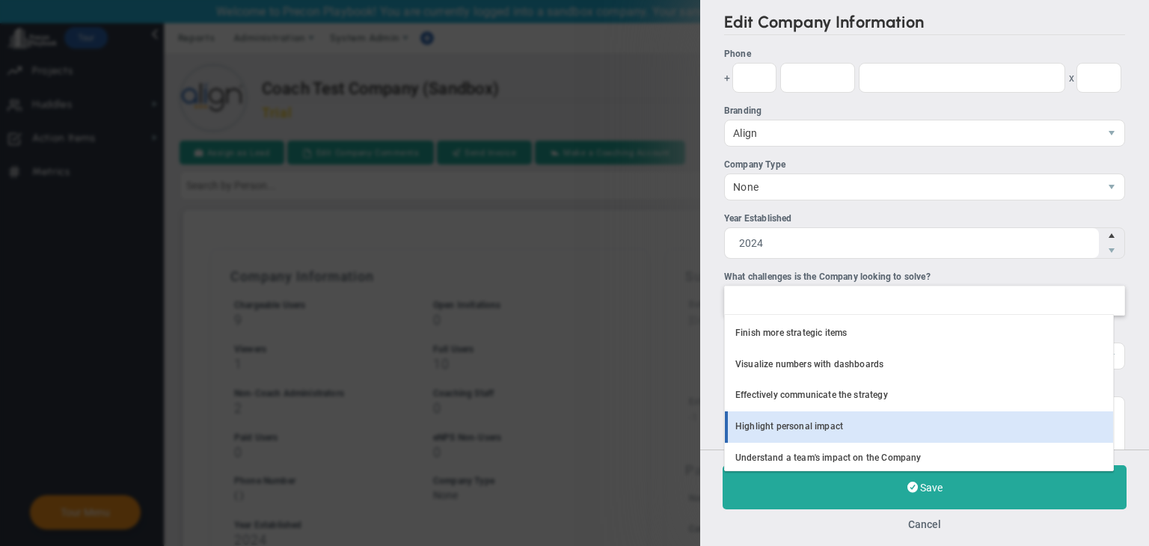
click at [827, 420] on li "Highlight personal impact" at bounding box center [919, 426] width 388 height 31
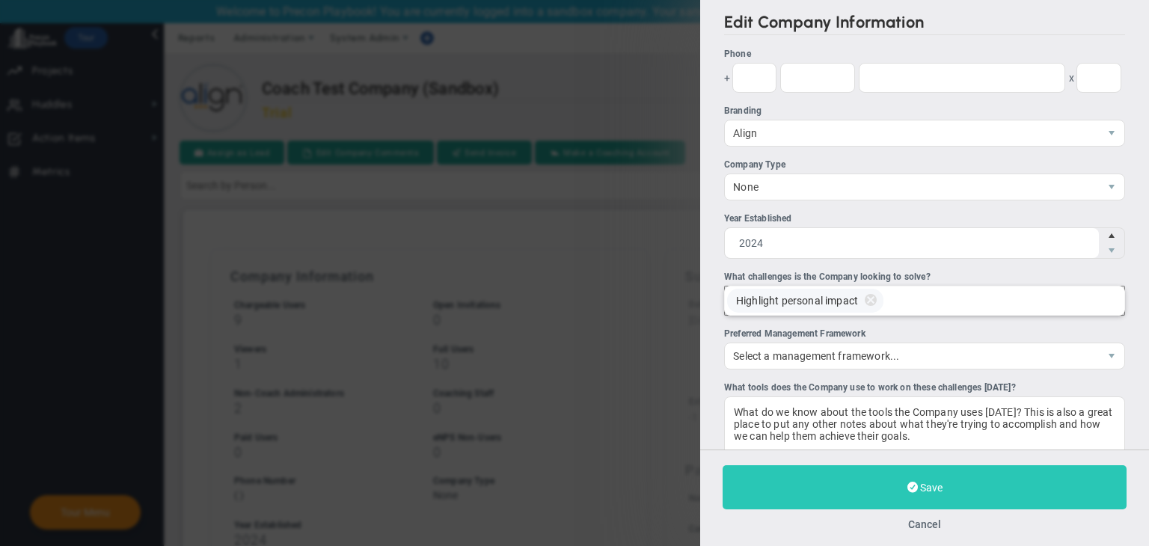
click at [883, 476] on button "Save" at bounding box center [925, 487] width 404 height 44
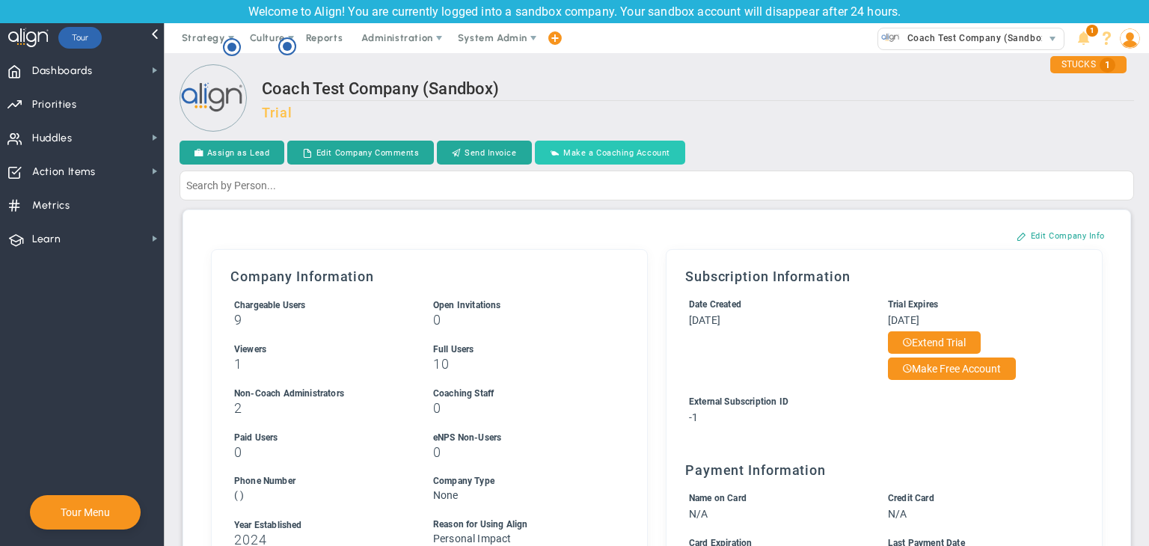
click at [582, 155] on button "Make a Coaching Account" at bounding box center [610, 153] width 150 height 24
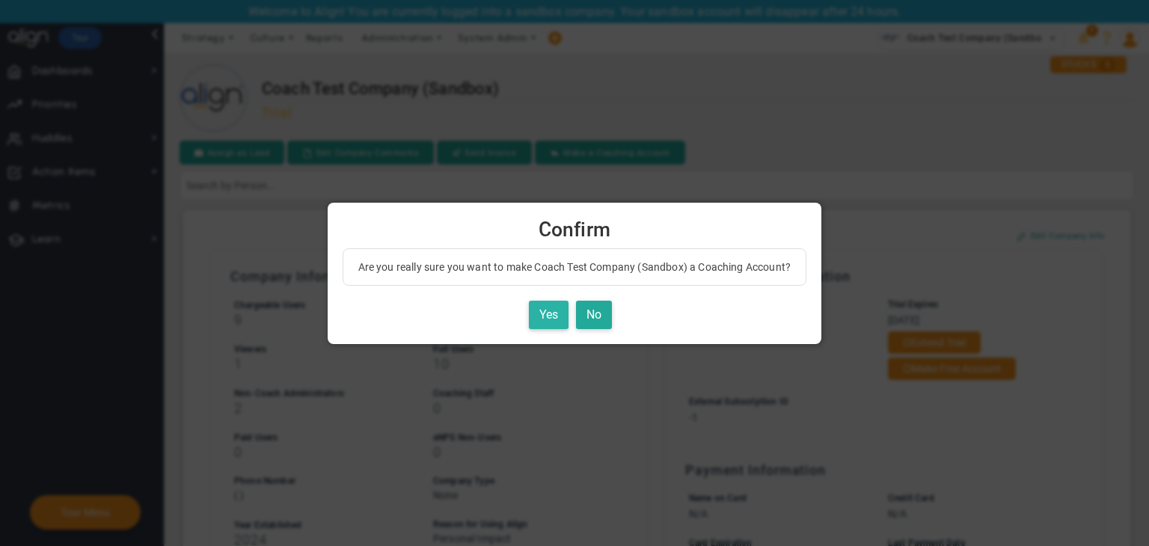
click at [545, 312] on button "Yes" at bounding box center [549, 315] width 40 height 29
